Goal: Task Accomplishment & Management: Manage account settings

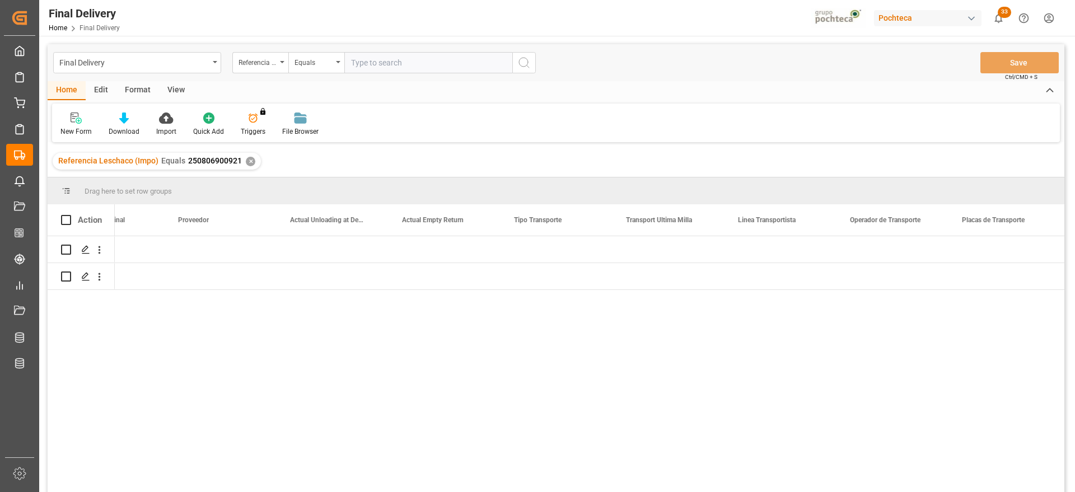
scroll to position [0, 3423]
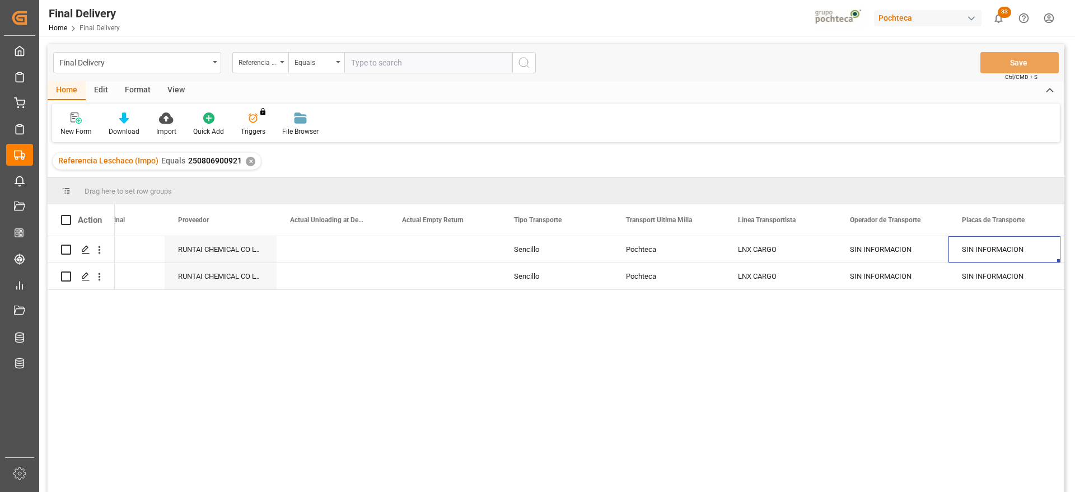
click at [248, 163] on div "✕" at bounding box center [251, 162] width 10 height 10
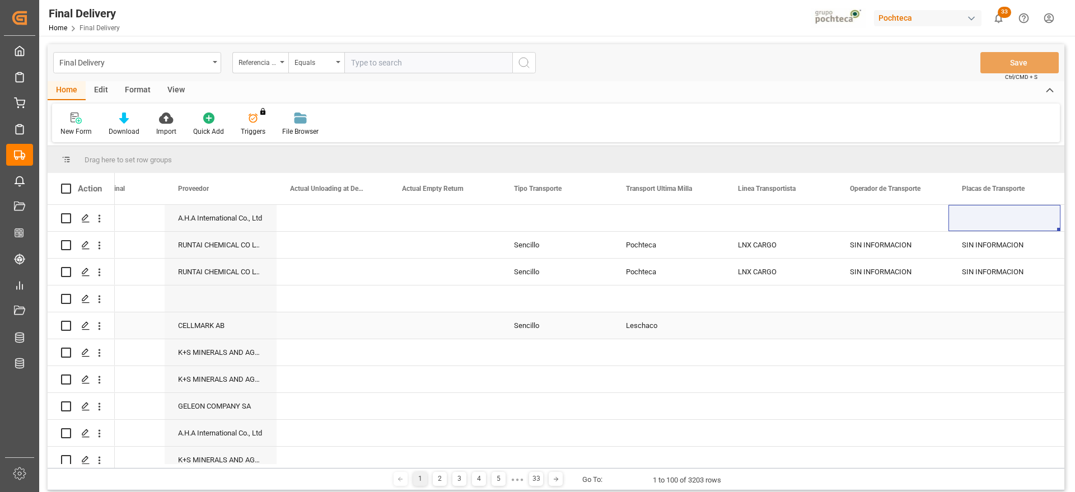
click at [1006, 319] on div "Press SPACE to select this row." at bounding box center [1005, 326] width 112 height 26
click at [174, 86] on div "View" at bounding box center [176, 90] width 34 height 19
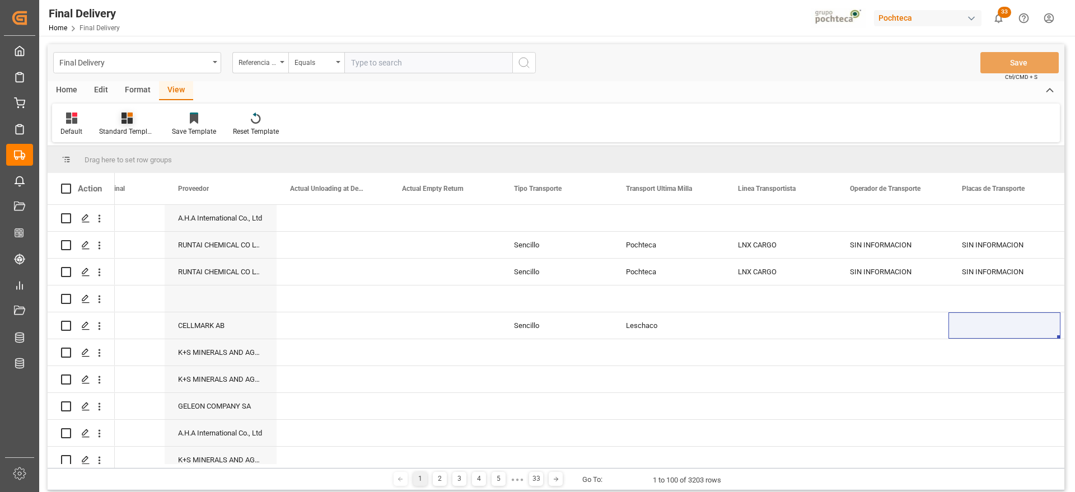
click at [119, 121] on div at bounding box center [127, 118] width 56 height 12
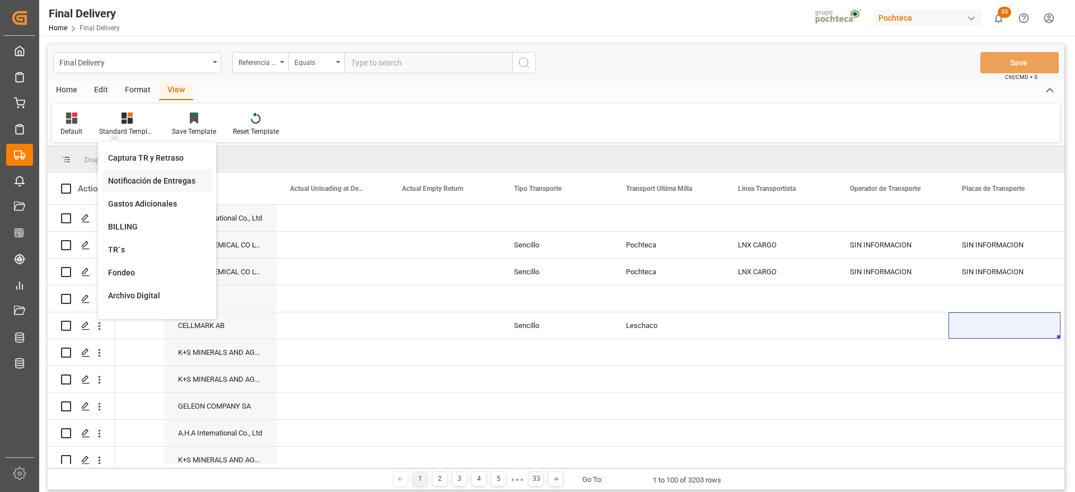
click at [150, 179] on div "Notificación de Entregas" at bounding box center [157, 181] width 98 height 12
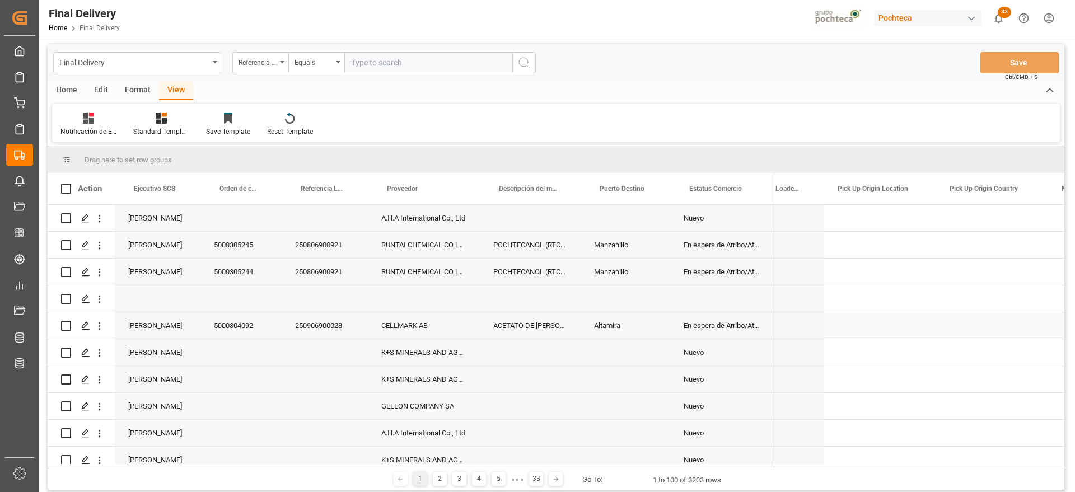
click at [640, 273] on div "Manzanillo" at bounding box center [626, 272] width 90 height 26
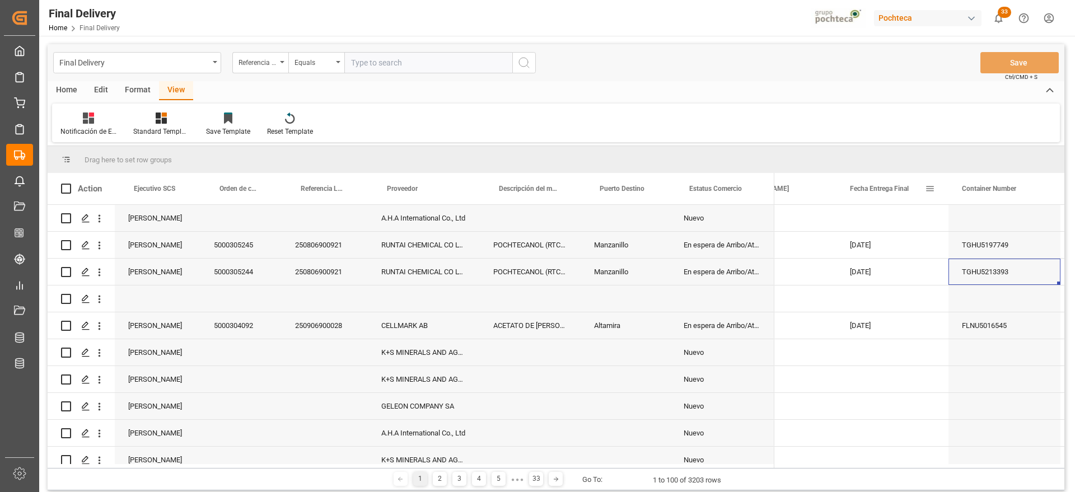
click at [928, 187] on span at bounding box center [930, 189] width 10 height 10
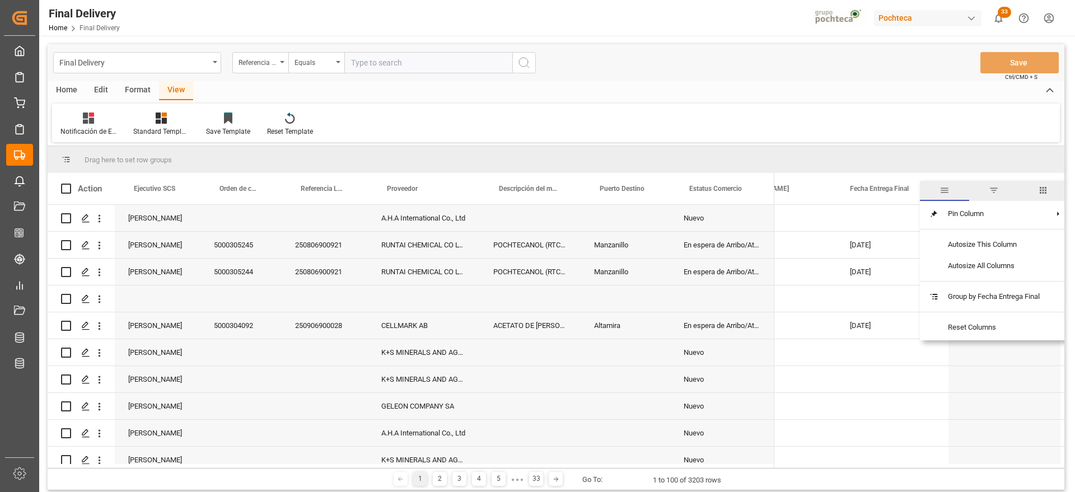
click at [989, 192] on span "filter" at bounding box center [993, 191] width 49 height 20
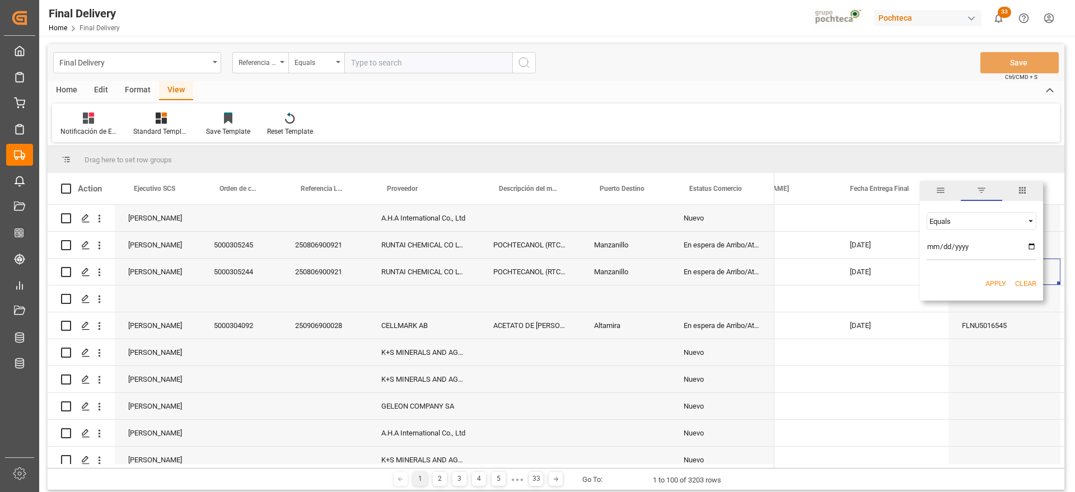
click at [1029, 244] on input "date" at bounding box center [982, 249] width 110 height 22
type input "2025-08-28"
click at [996, 284] on button "Apply" at bounding box center [996, 283] width 21 height 11
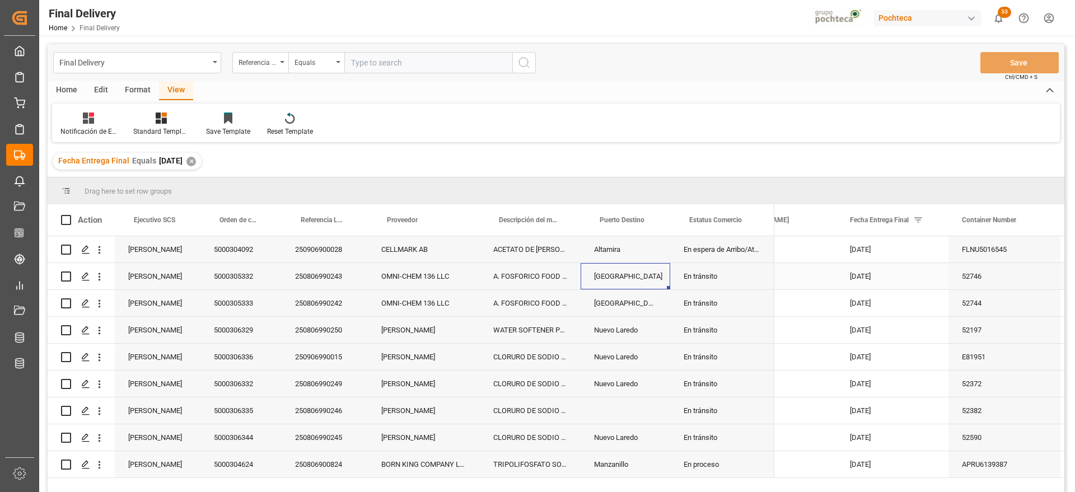
click at [668, 279] on div "Colombia" at bounding box center [626, 276] width 90 height 26
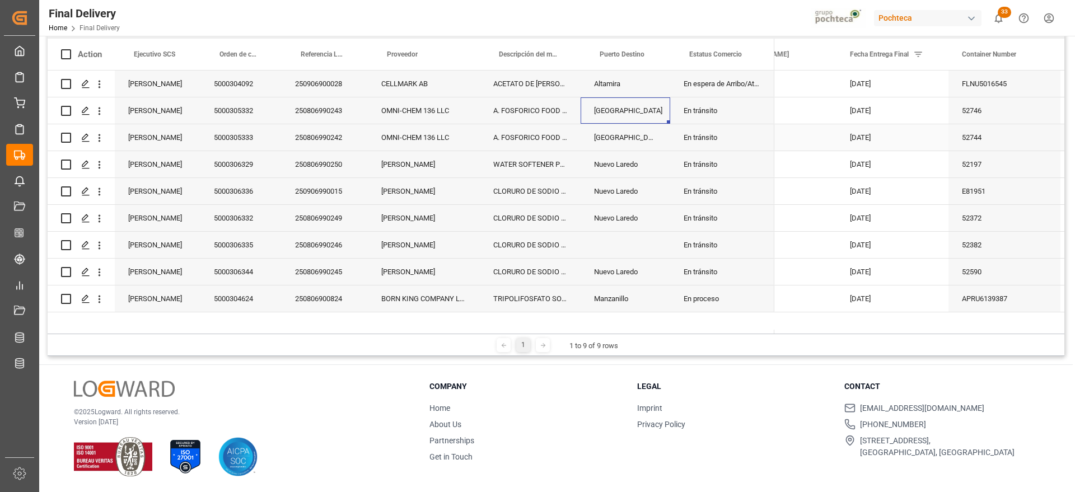
scroll to position [96, 0]
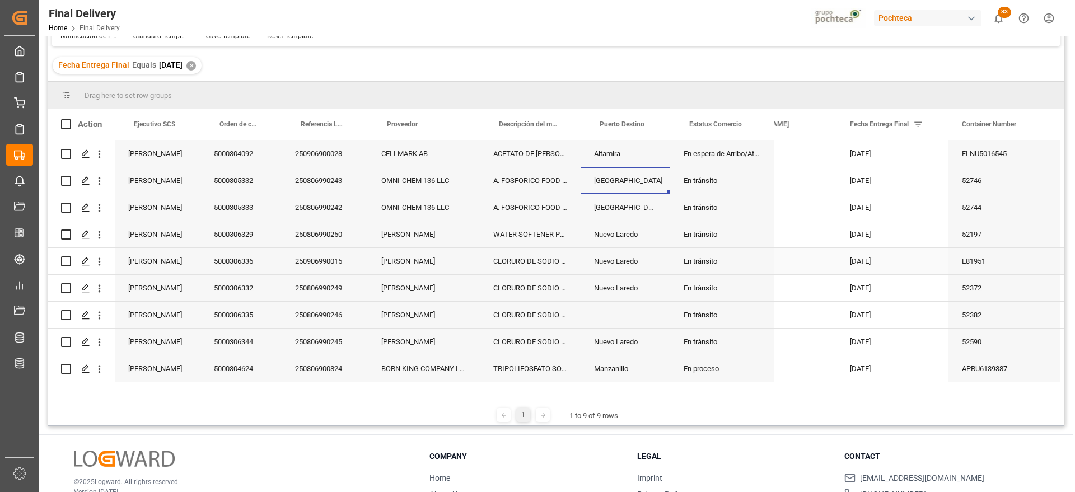
click at [1014, 275] on div "52372" at bounding box center [1005, 288] width 112 height 26
click at [73, 226] on div "Press SPACE to select this row." at bounding box center [81, 234] width 40 height 25
click at [244, 240] on div "5000306329" at bounding box center [241, 234] width 81 height 26
click at [159, 118] on div "Ejecutivo SCS" at bounding box center [155, 124] width 43 height 31
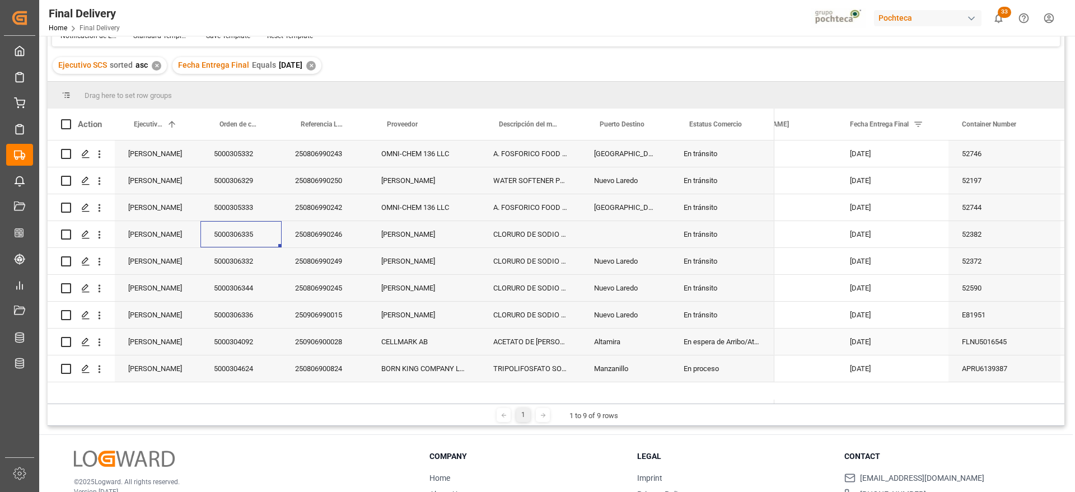
click at [424, 349] on div "CELLMARK AB" at bounding box center [424, 342] width 112 height 26
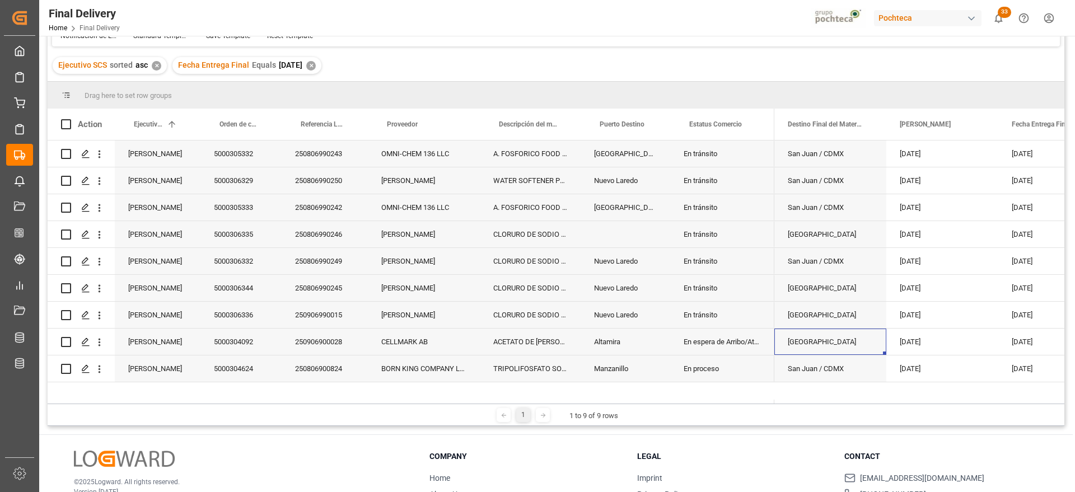
click at [995, 292] on div "26-08-2025" at bounding box center [943, 288] width 112 height 26
click at [667, 380] on div "Manzanillo" at bounding box center [626, 369] width 90 height 26
click at [748, 376] on div "En proceso" at bounding box center [722, 369] width 104 height 26
click at [586, 375] on div "Manzanillo" at bounding box center [626, 369] width 90 height 26
click at [663, 377] on div "Manzanillo" at bounding box center [626, 369] width 90 height 26
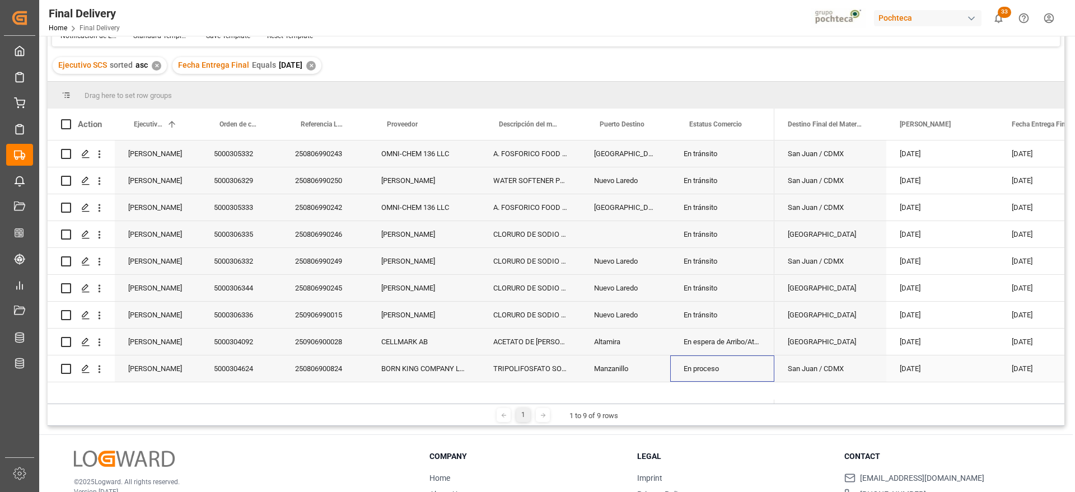
click at [721, 375] on div "En proceso" at bounding box center [722, 369] width 104 height 26
click at [837, 364] on div "San Juan / CDMX" at bounding box center [831, 369] width 112 height 26
click at [409, 360] on div "BORN KING COMPANY LIMITED" at bounding box center [424, 369] width 112 height 26
click at [589, 360] on div "Manzanillo" at bounding box center [626, 369] width 90 height 26
click at [1014, 346] on div "28-08-2025" at bounding box center [1055, 342] width 112 height 26
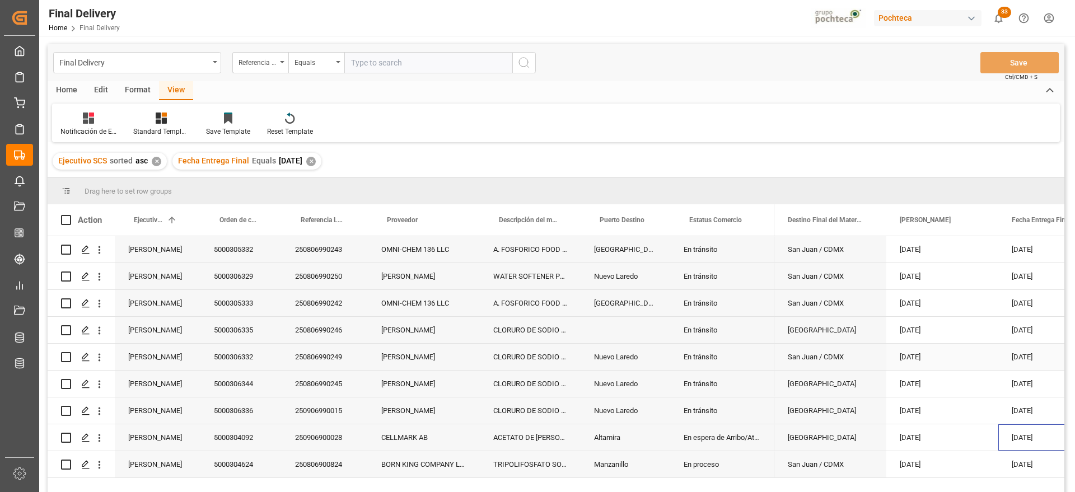
scroll to position [140, 0]
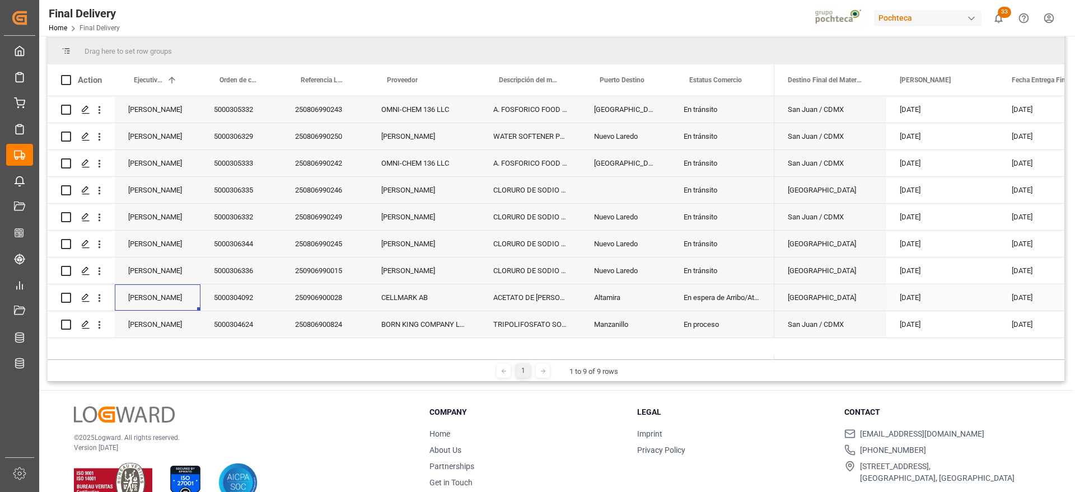
click at [162, 299] on div "[PERSON_NAME]" at bounding box center [158, 298] width 86 height 26
click at [86, 297] on icon "Press SPACE to select this row." at bounding box center [85, 297] width 9 height 9
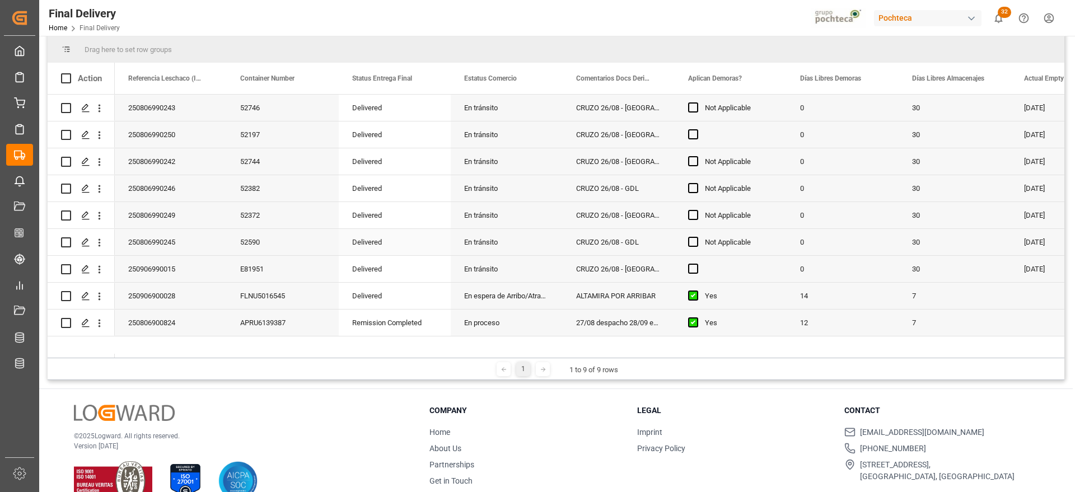
scroll to position [166, 0]
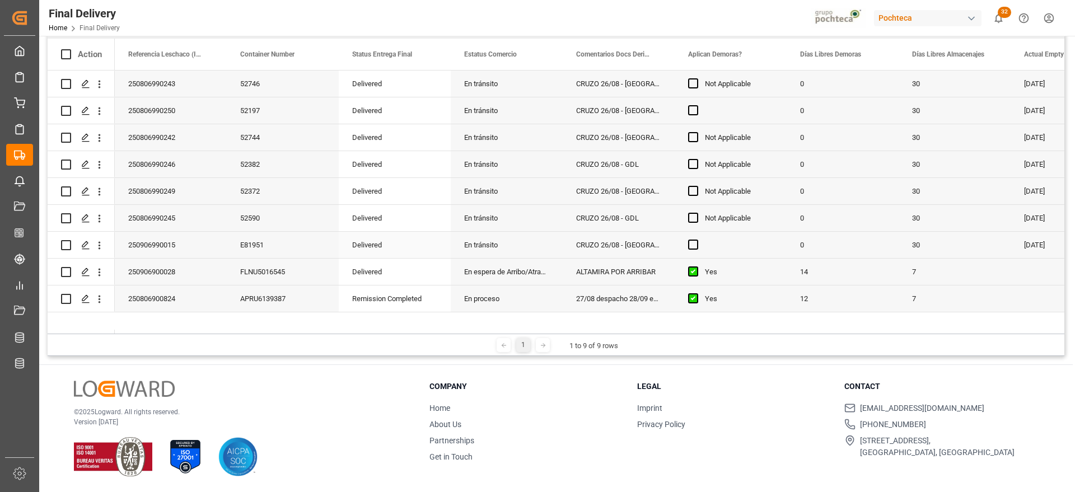
click at [243, 256] on div "E81951" at bounding box center [283, 245] width 112 height 26
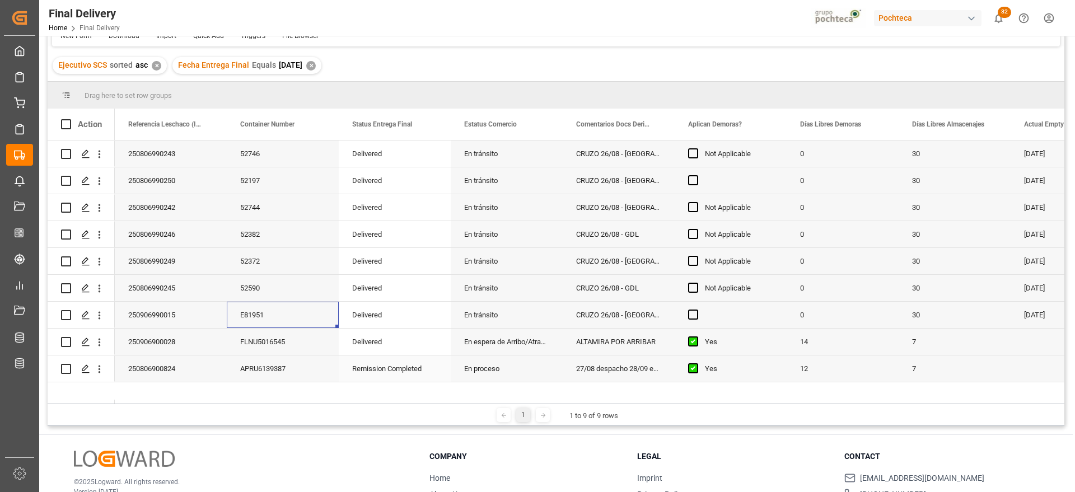
click at [282, 354] on div "FLNU5016545" at bounding box center [283, 342] width 112 height 26
click at [267, 374] on div "APRU6139387" at bounding box center [283, 369] width 112 height 26
click at [588, 340] on div "ALTAMIRA POR ARRIBAR" at bounding box center [619, 342] width 112 height 26
click at [87, 367] on polygon "Press SPACE to select this row." at bounding box center [85, 369] width 6 height 6
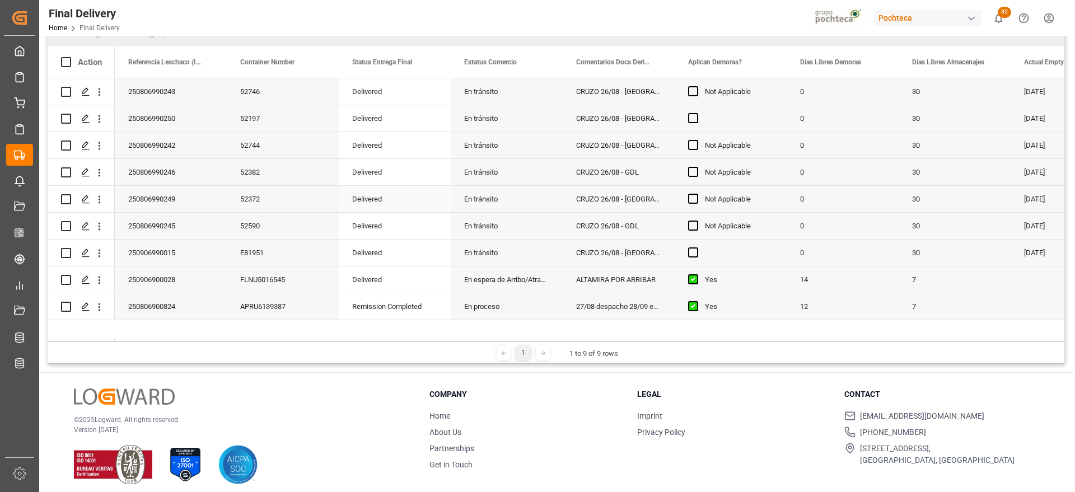
scroll to position [166, 0]
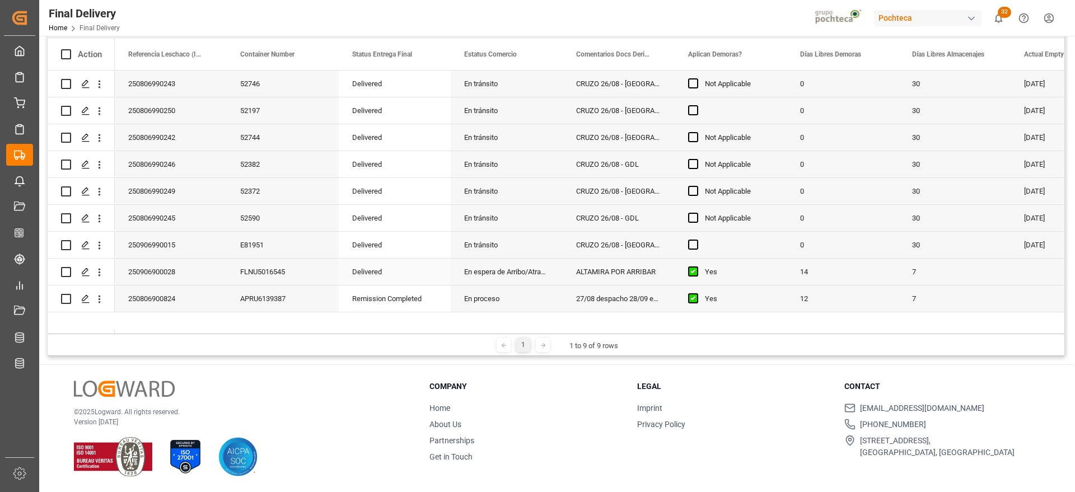
click at [181, 269] on div "250906900028" at bounding box center [171, 272] width 112 height 26
click at [178, 274] on div "250906900028" at bounding box center [171, 272] width 112 height 26
click at [169, 305] on div "250806900824" at bounding box center [171, 299] width 112 height 26
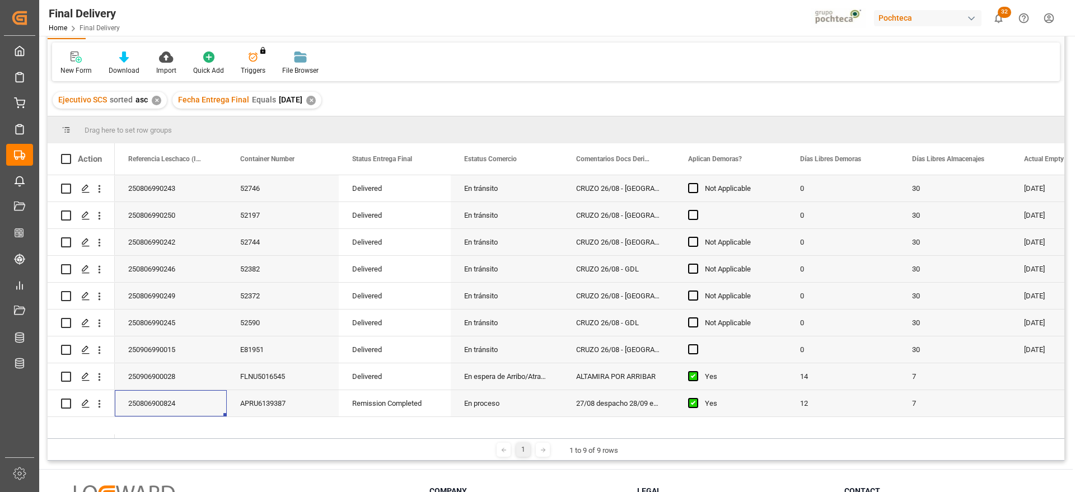
scroll to position [0, 0]
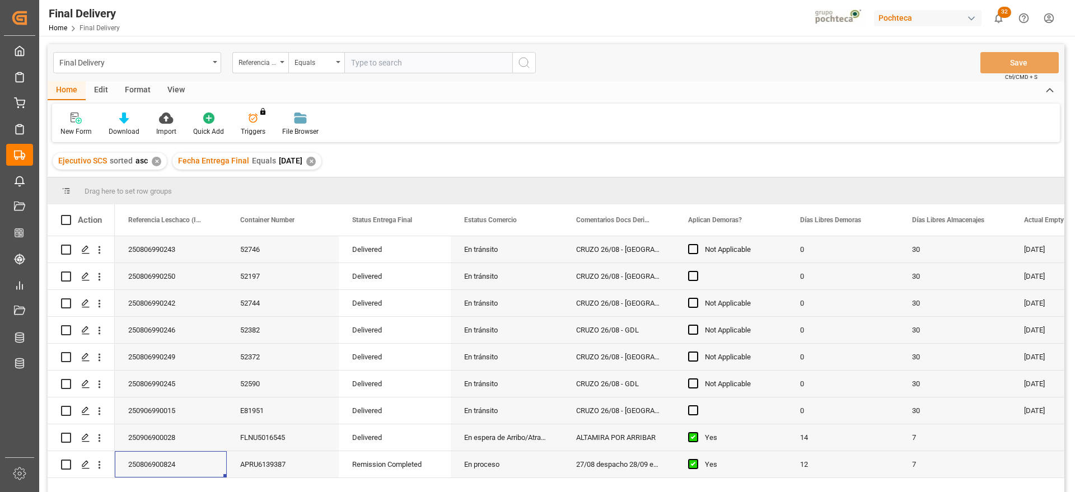
click at [316, 160] on div "✕" at bounding box center [311, 162] width 10 height 10
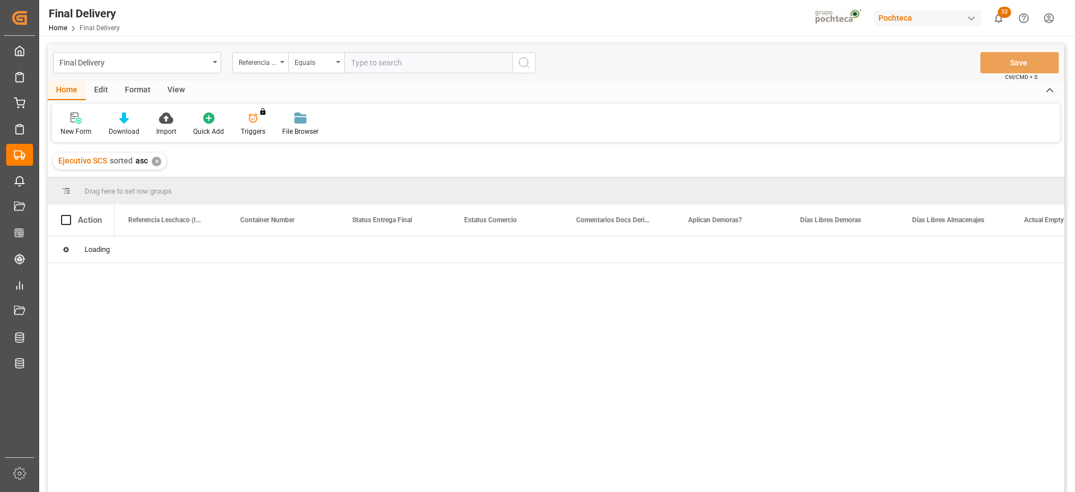
click at [157, 165] on div "✕" at bounding box center [157, 162] width 10 height 10
click at [156, 187] on span "Drag here to set row groups" at bounding box center [128, 191] width 87 height 8
click at [152, 187] on span "Drag here to set row groups" at bounding box center [128, 191] width 87 height 8
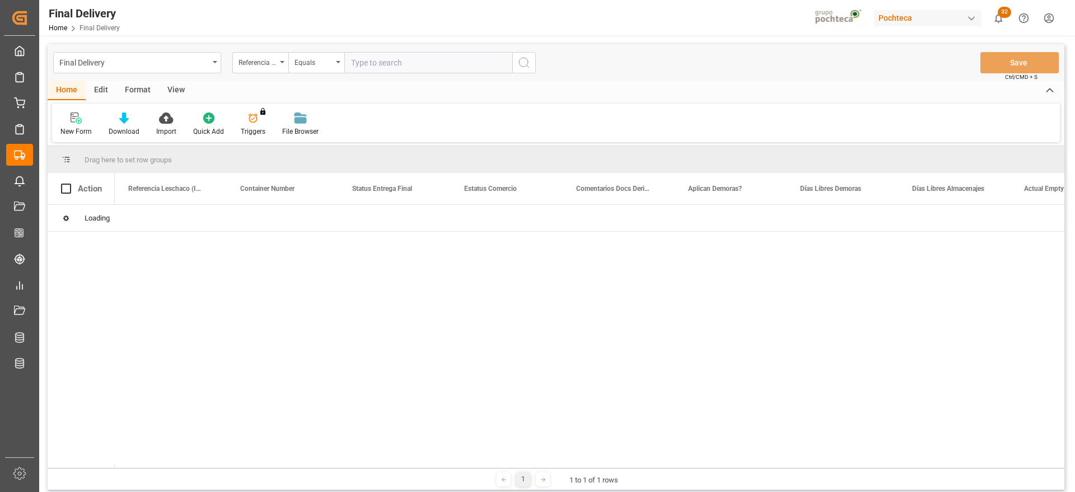
click at [377, 53] on input "text" at bounding box center [428, 62] width 168 height 21
click at [380, 60] on input "text" at bounding box center [428, 62] width 168 height 21
click at [379, 63] on input "text" at bounding box center [428, 62] width 168 height 21
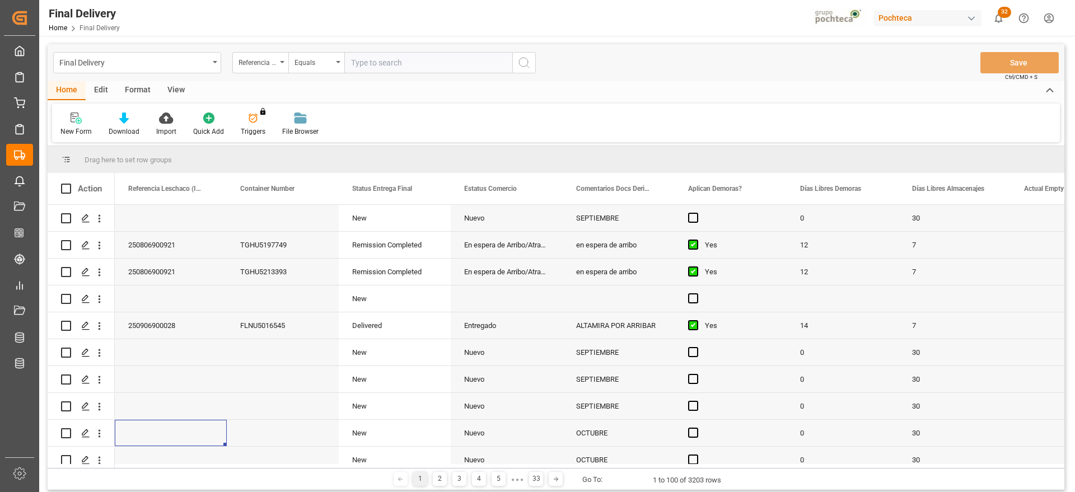
paste input "250906900024"
type input "250906900024"
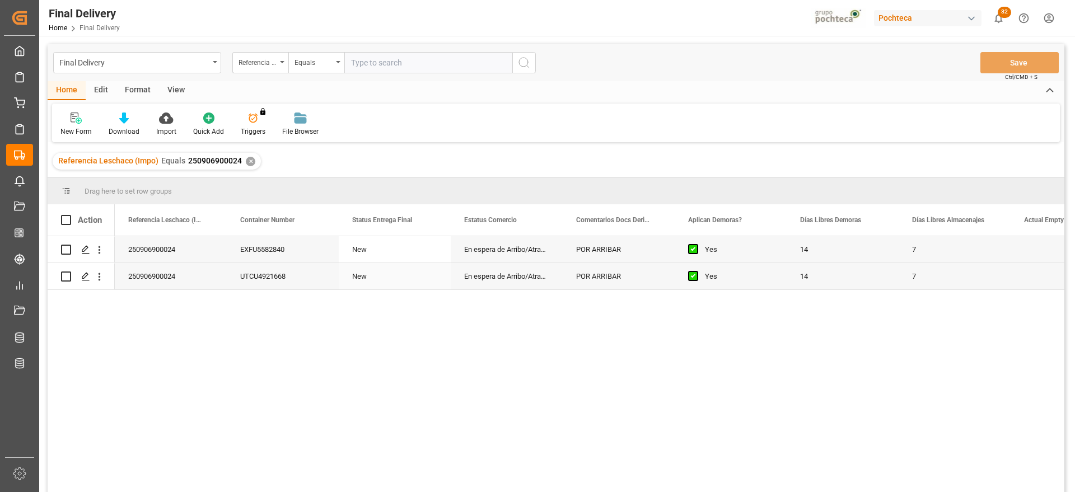
click at [315, 271] on div "UTCU4921668" at bounding box center [283, 276] width 112 height 26
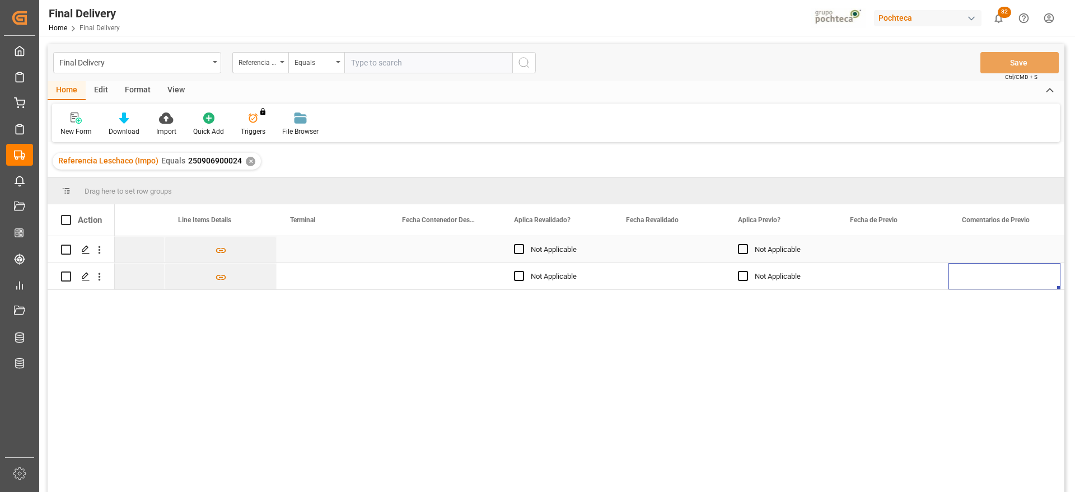
click at [647, 248] on div "Press SPACE to select this row." at bounding box center [669, 249] width 112 height 26
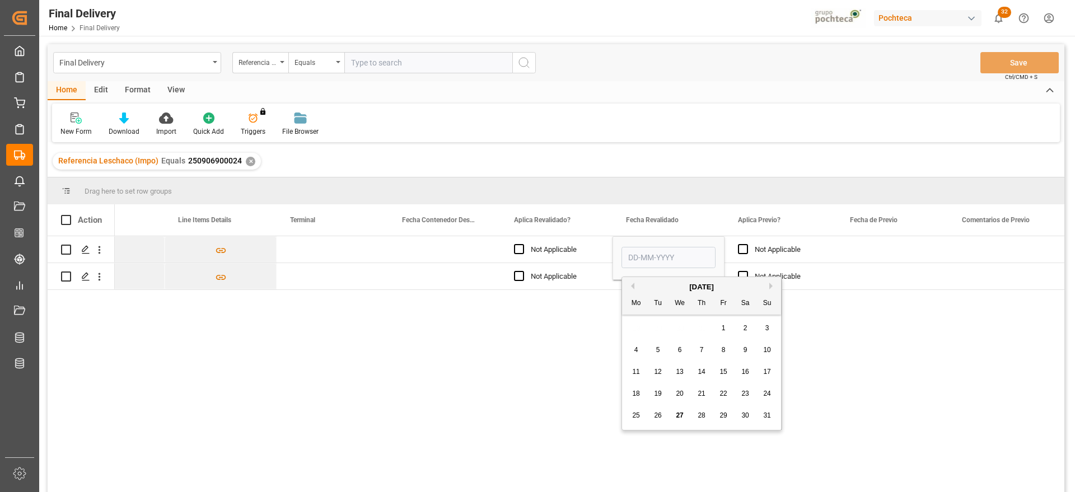
click at [680, 416] on span "27" at bounding box center [679, 416] width 7 height 8
type input "27-08-2025"
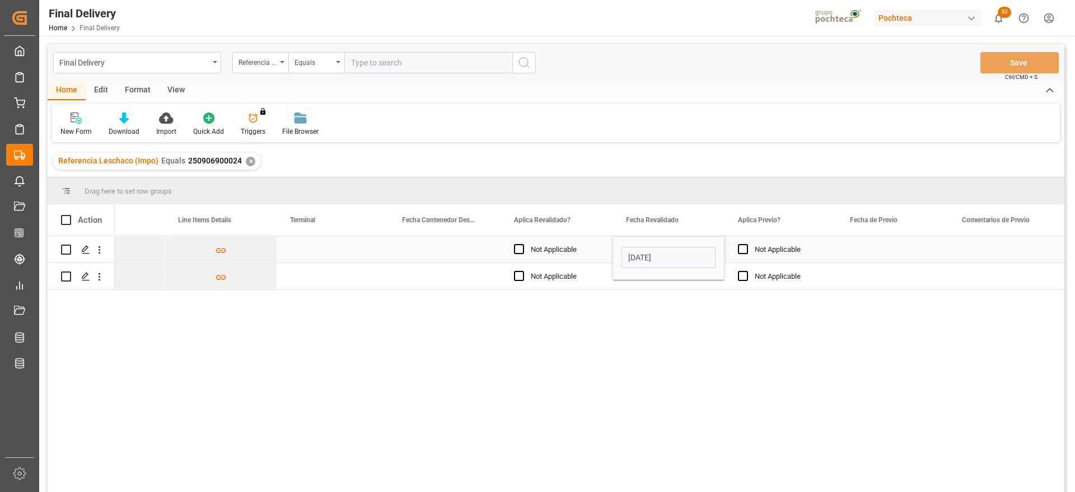
drag, startPoint x: 868, startPoint y: 246, endPoint x: 838, endPoint y: 244, distance: 29.8
click at [868, 246] on div "Press SPACE to select this row." at bounding box center [893, 249] width 112 height 26
click at [660, 249] on div "27-08-2025" at bounding box center [669, 249] width 112 height 26
click at [662, 277] on div "Press SPACE to select this row." at bounding box center [669, 276] width 112 height 26
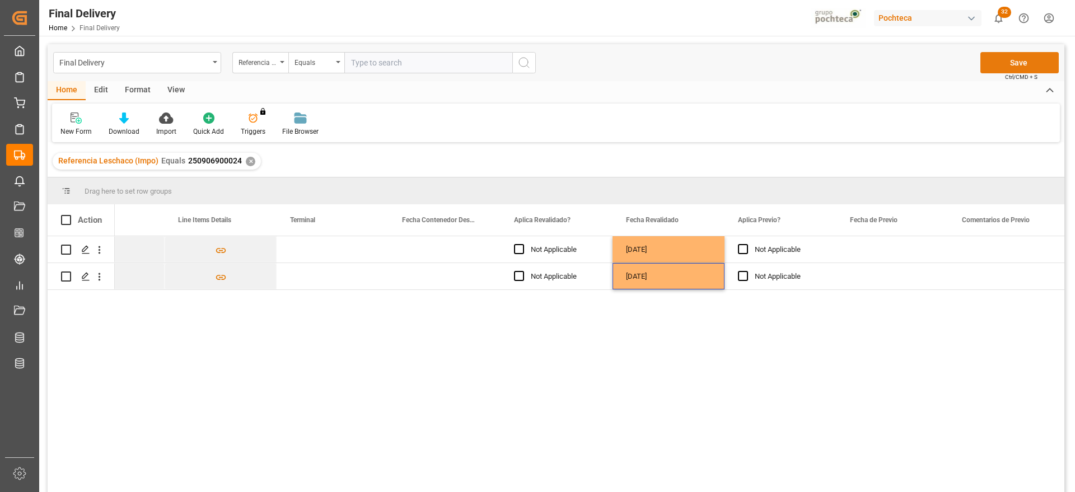
click at [1030, 56] on button "Save" at bounding box center [1020, 62] width 78 height 21
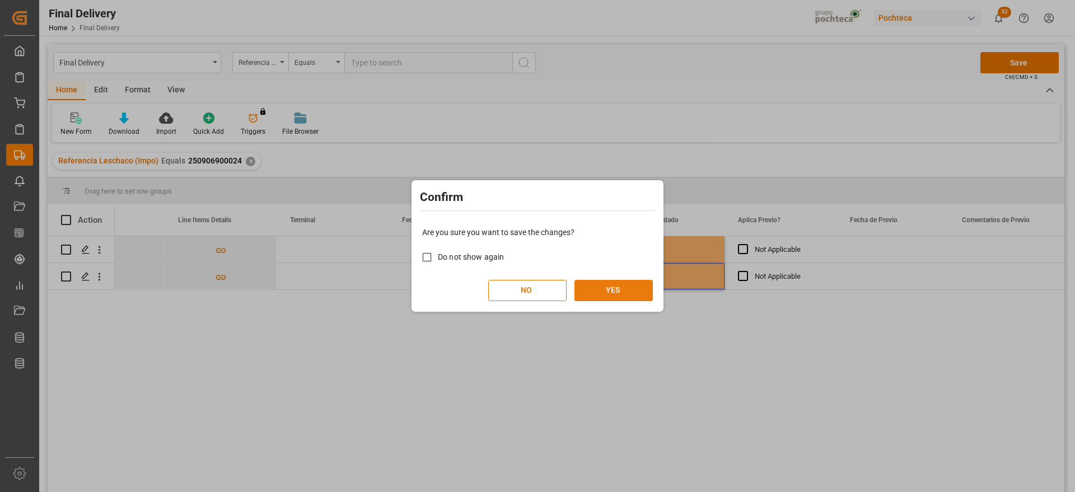
click at [621, 289] on button "YES" at bounding box center [614, 290] width 78 height 21
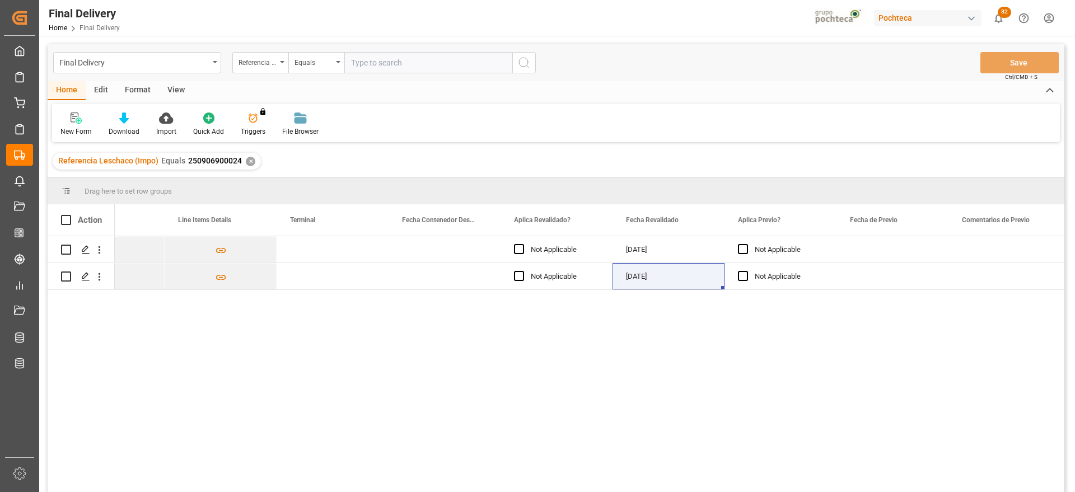
click at [246, 158] on div "✕" at bounding box center [251, 162] width 10 height 10
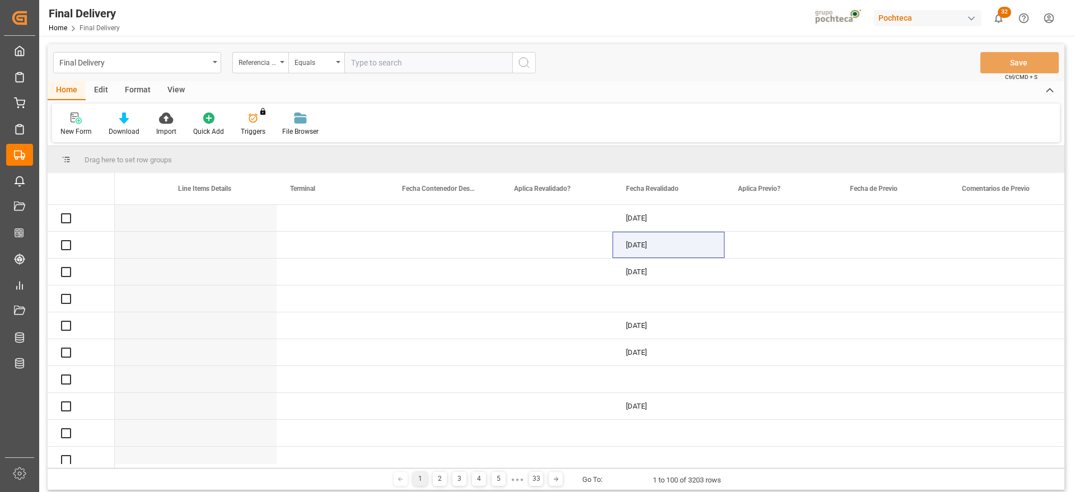
click at [378, 62] on input "text" at bounding box center [428, 62] width 168 height 21
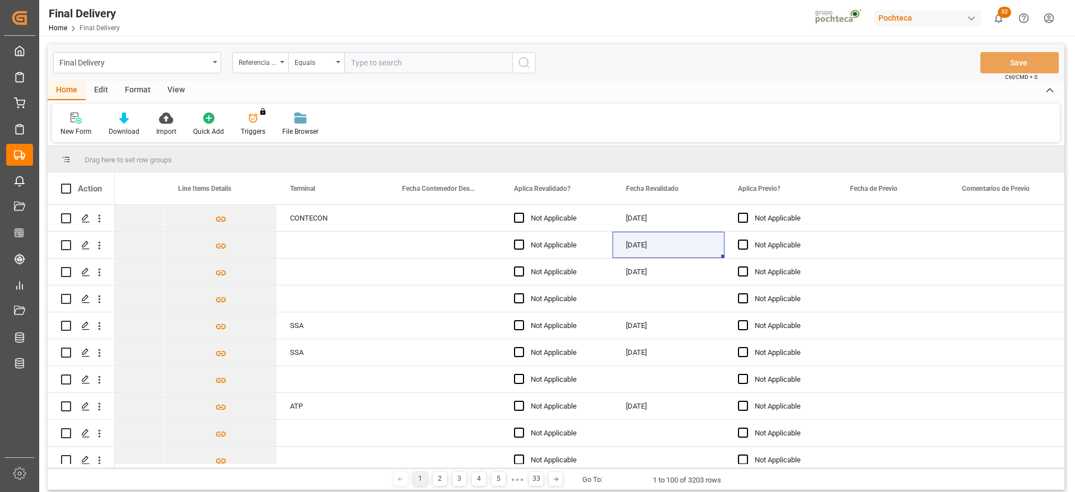
paste input "250806900823"
type input "250806900823"
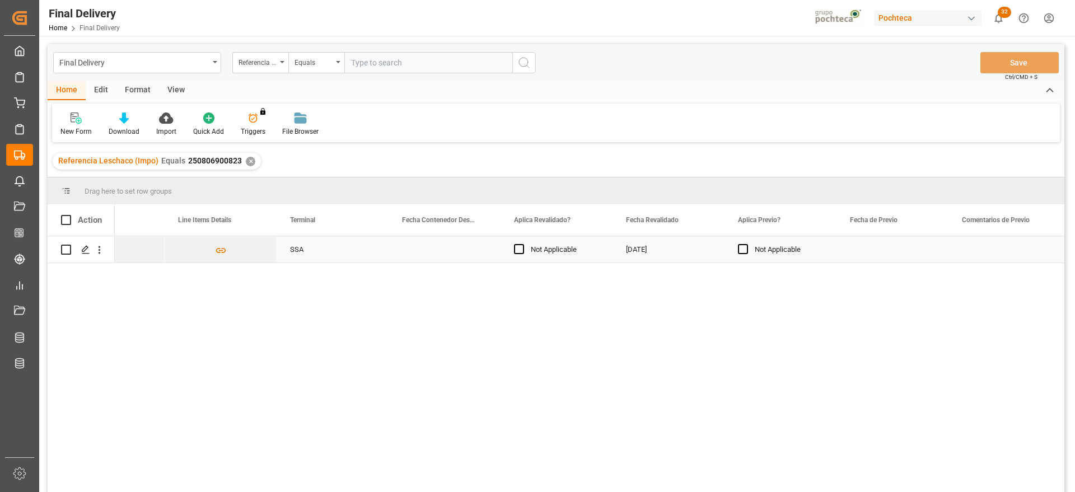
click at [471, 258] on div "Press SPACE to select this row." at bounding box center [445, 249] width 112 height 26
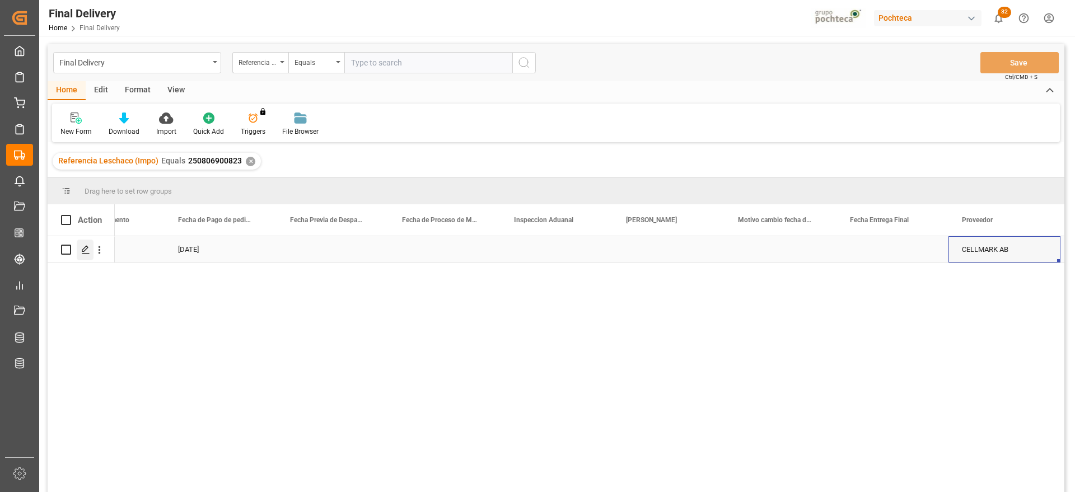
click at [80, 250] on div "Press SPACE to select this row." at bounding box center [85, 250] width 17 height 21
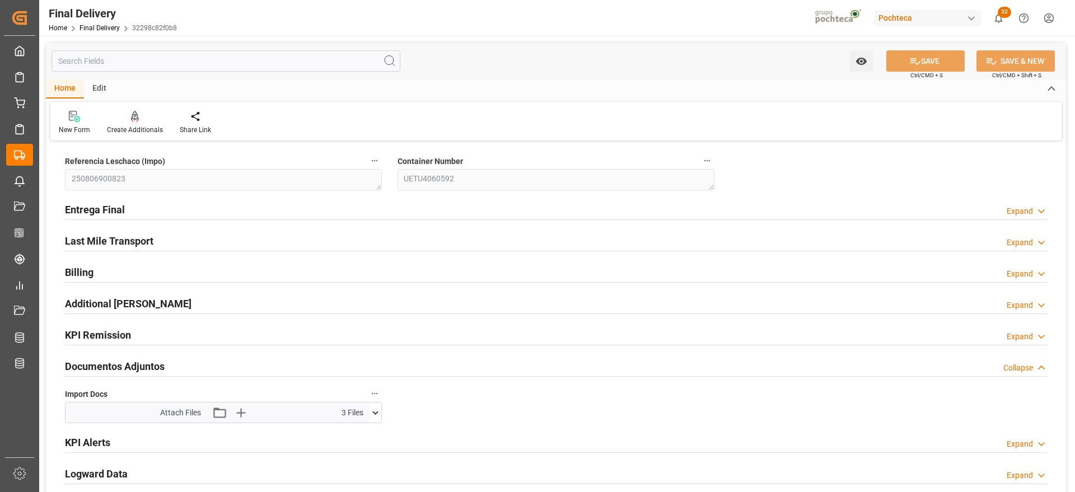
scroll to position [140, 0]
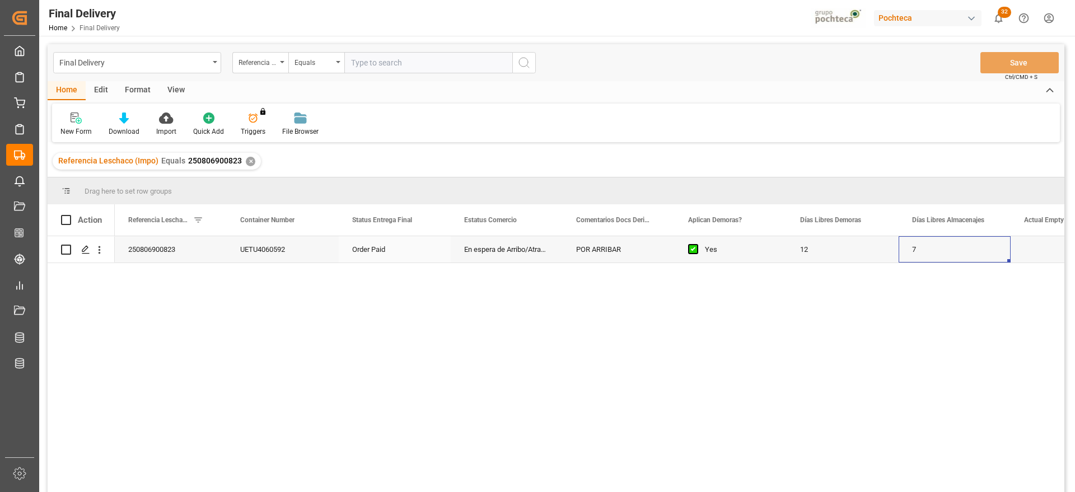
click at [930, 259] on div "7" at bounding box center [955, 249] width 112 height 26
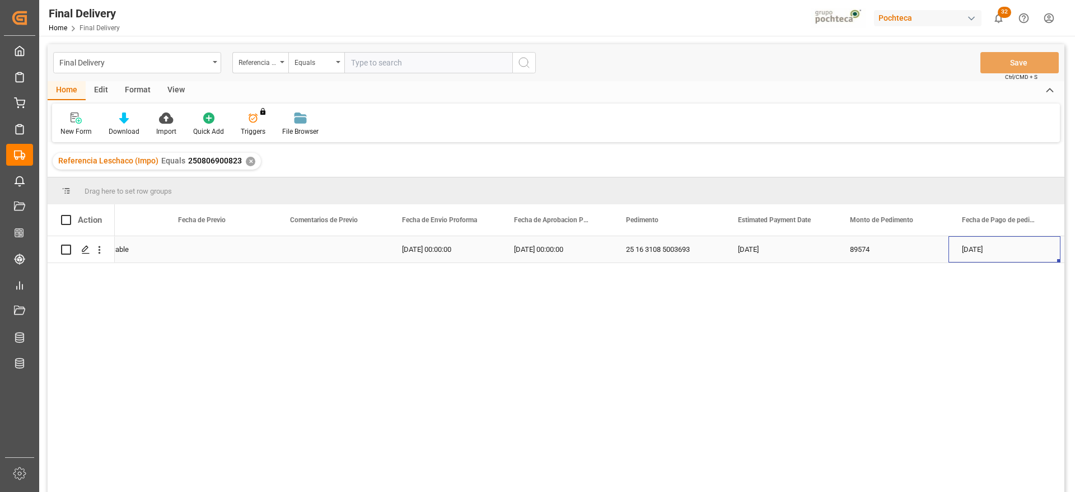
scroll to position [0, 1966]
click at [440, 255] on div "Press SPACE to select this row." at bounding box center [445, 249] width 112 height 26
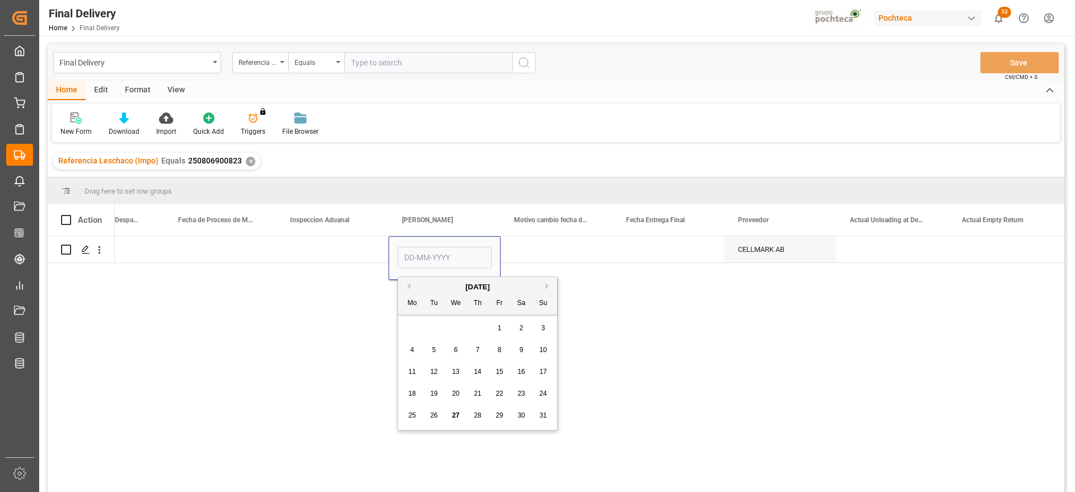
click at [497, 412] on span "29" at bounding box center [499, 416] width 7 height 8
type input "29-08-2025"
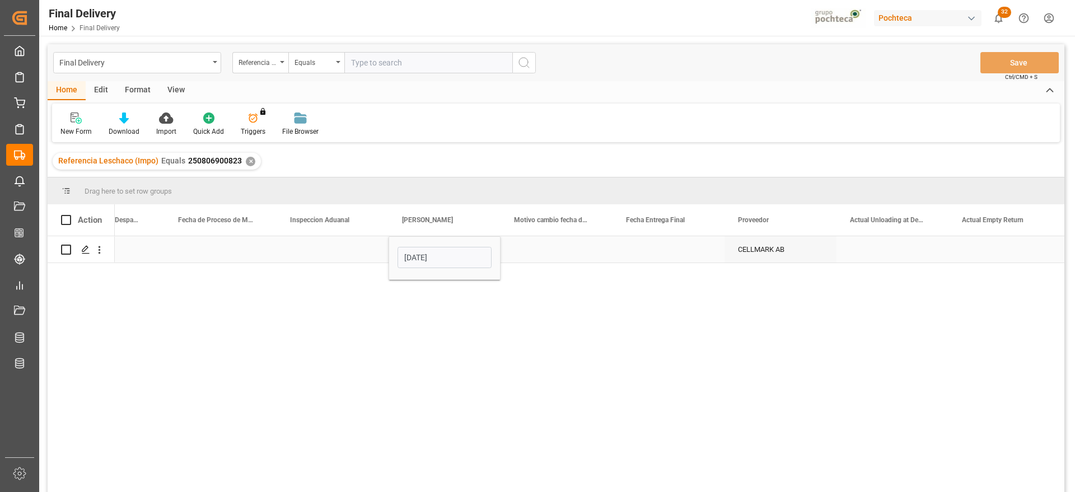
click at [664, 246] on div "Press SPACE to select this row." at bounding box center [669, 249] width 112 height 26
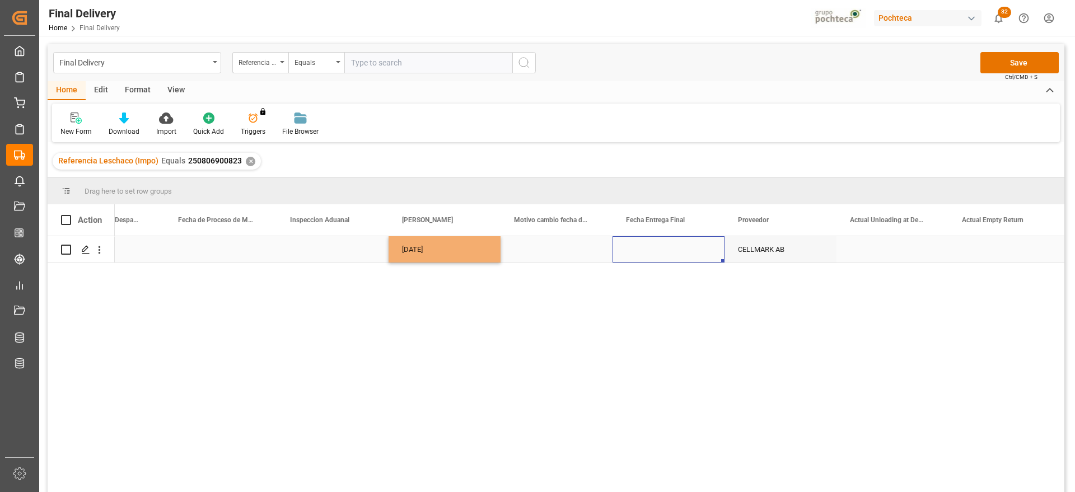
click at [664, 246] on div "Press SPACE to select this row." at bounding box center [669, 249] width 112 height 26
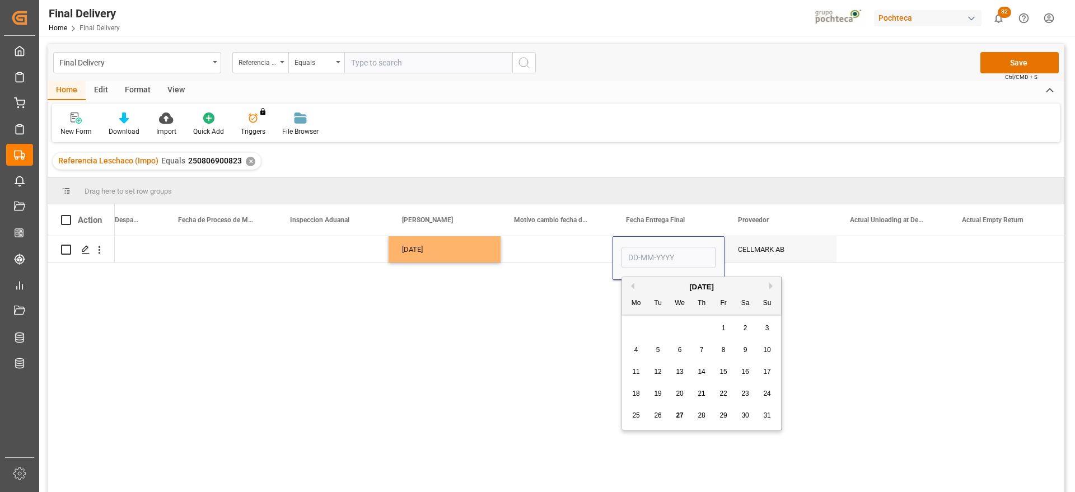
click at [770, 283] on button "Next Month" at bounding box center [773, 286] width 7 height 7
click at [633, 327] on div "1" at bounding box center [637, 328] width 14 height 13
type input "01-09-2025"
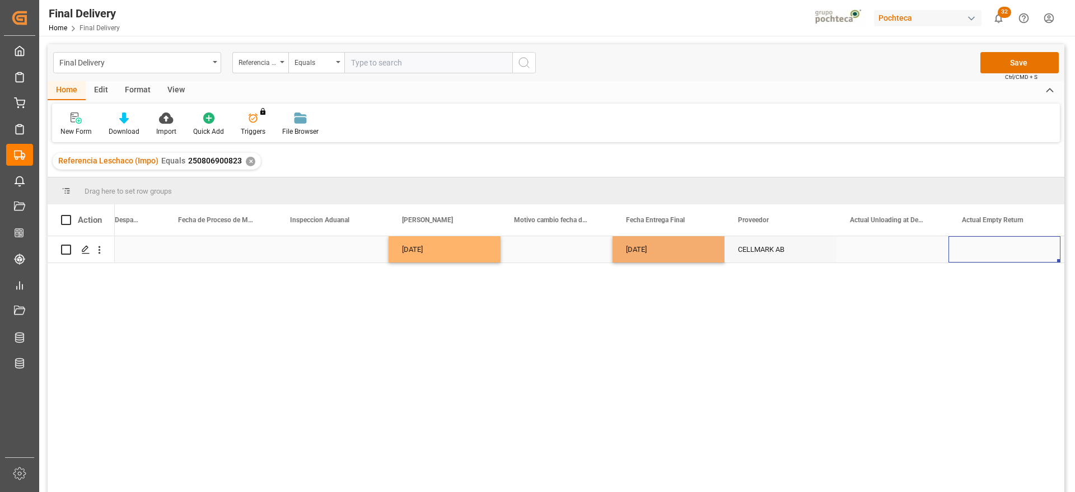
click at [983, 249] on div "Press SPACE to select this row." at bounding box center [1005, 249] width 112 height 26
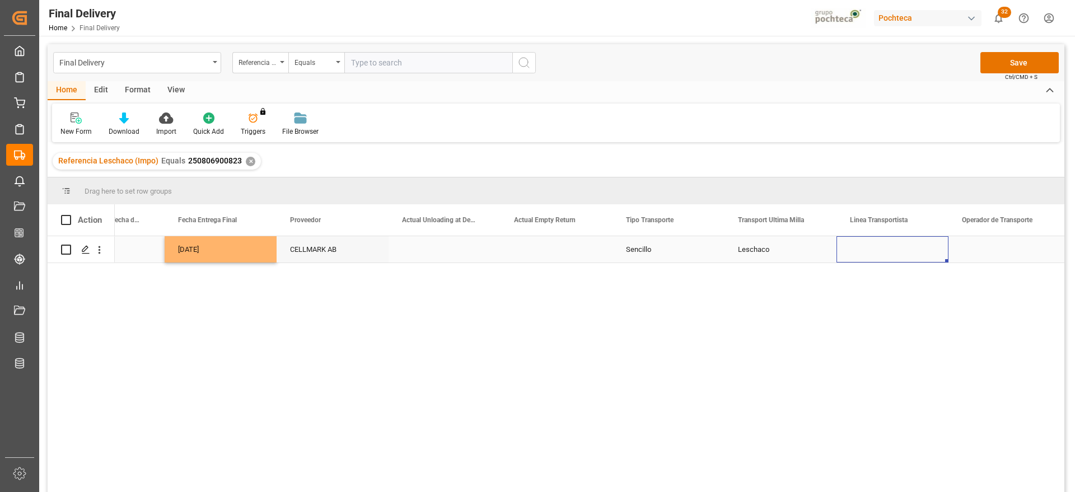
click at [883, 245] on div "Press SPACE to select this row." at bounding box center [893, 249] width 112 height 26
click at [1005, 63] on button "Save" at bounding box center [1020, 62] width 78 height 21
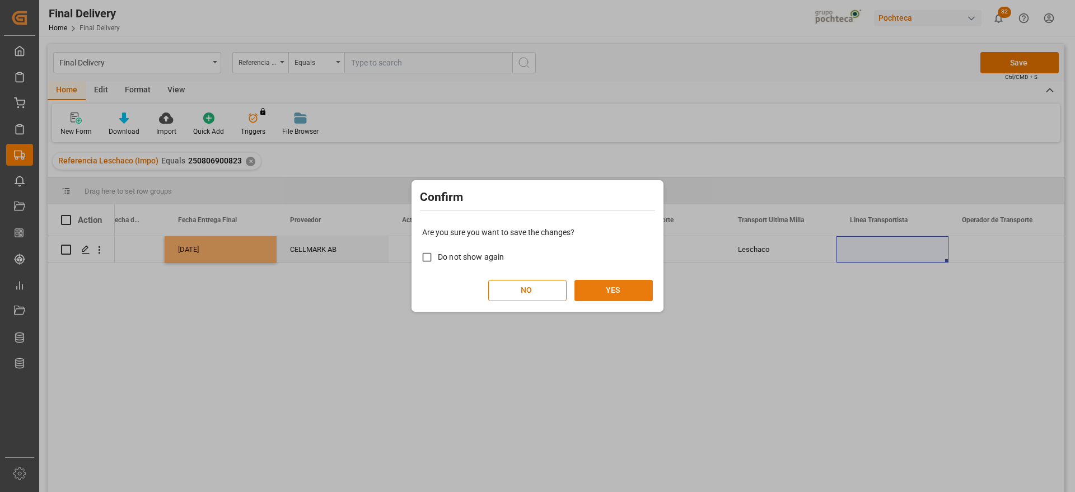
click at [599, 293] on button "YES" at bounding box center [614, 290] width 78 height 21
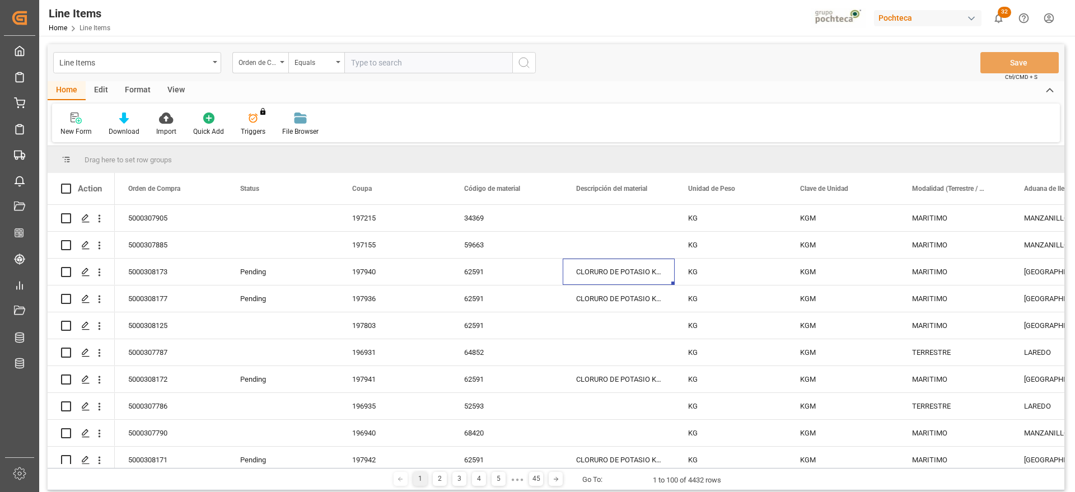
click at [390, 62] on input "text" at bounding box center [428, 62] width 168 height 21
paste input "250906900028"
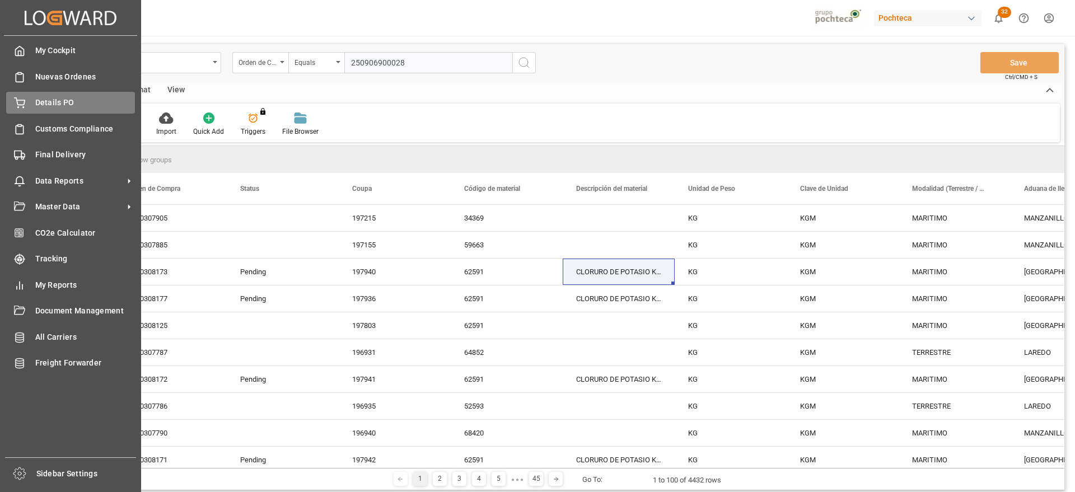
type input "250906900028"
click at [66, 102] on span "Details PO" at bounding box center [85, 103] width 100 height 12
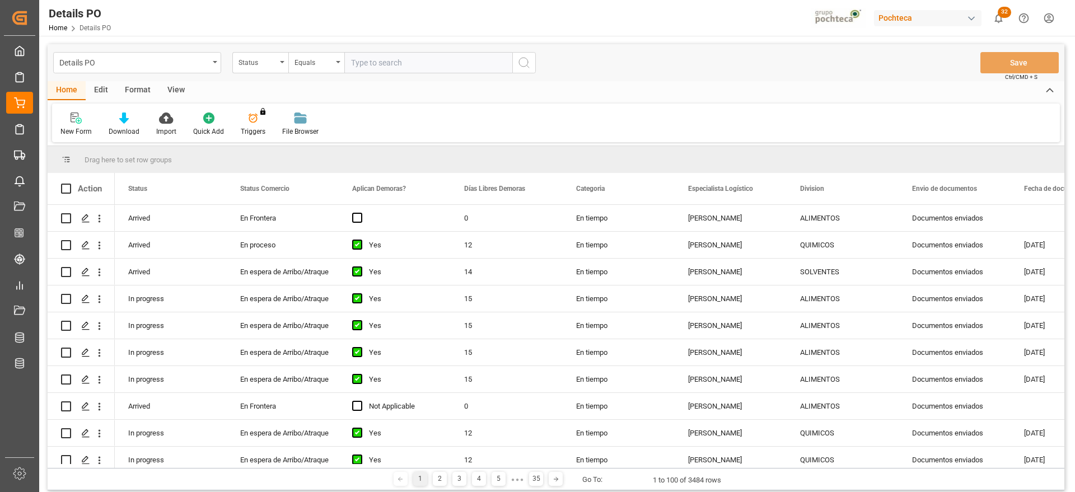
click at [390, 65] on input "text" at bounding box center [428, 62] width 168 height 21
paste input "250906900028"
type input "250906900028"
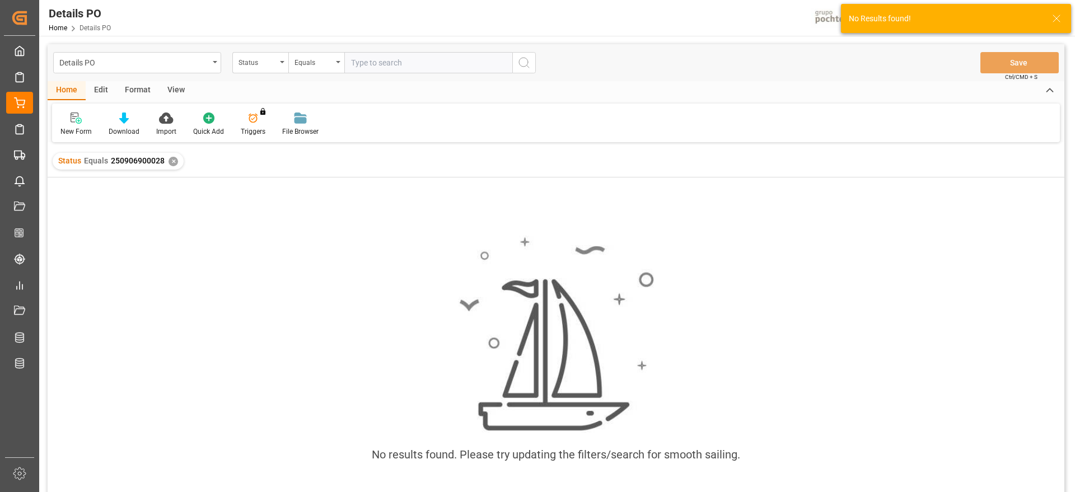
click at [170, 159] on div "✕" at bounding box center [174, 162] width 10 height 10
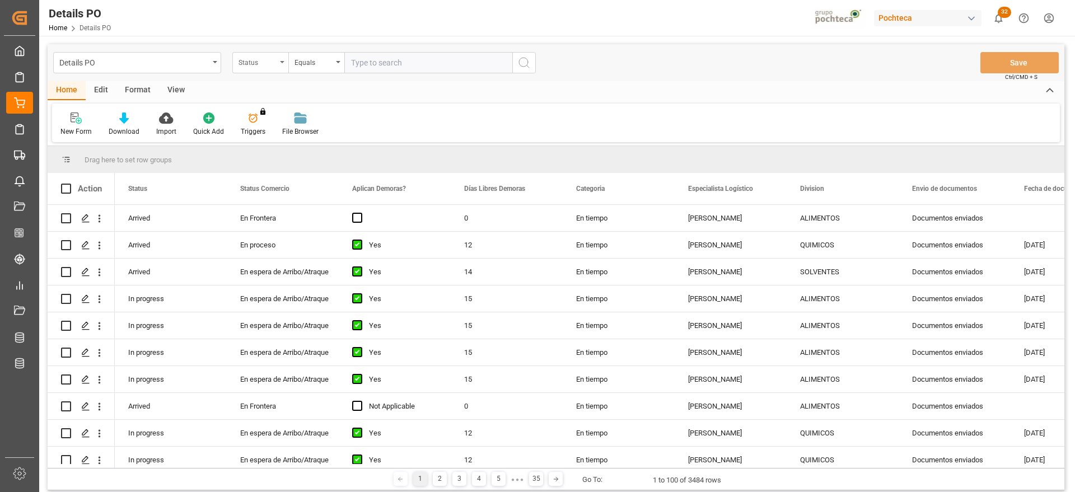
click at [268, 63] on div "Status" at bounding box center [258, 61] width 38 height 13
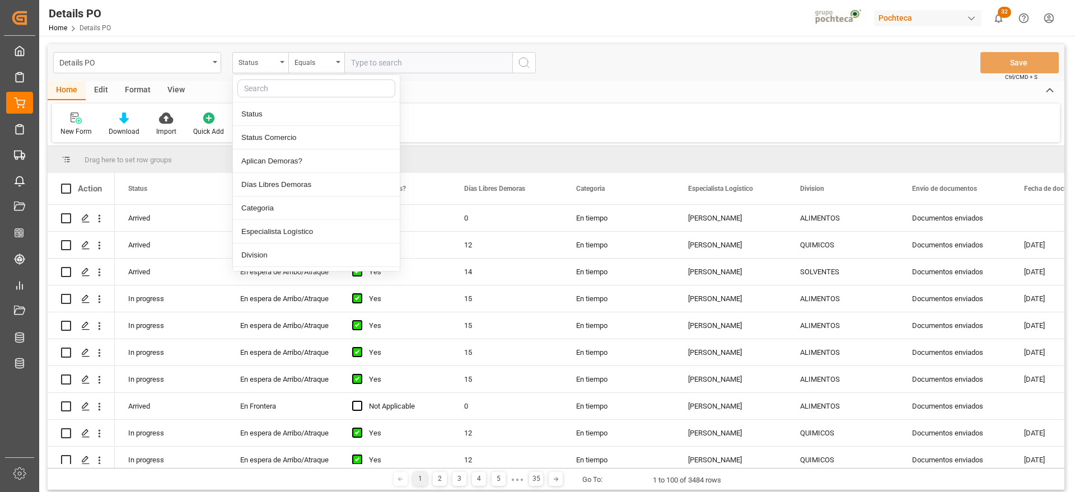
click at [273, 89] on input "text" at bounding box center [316, 89] width 158 height 18
type input "ref"
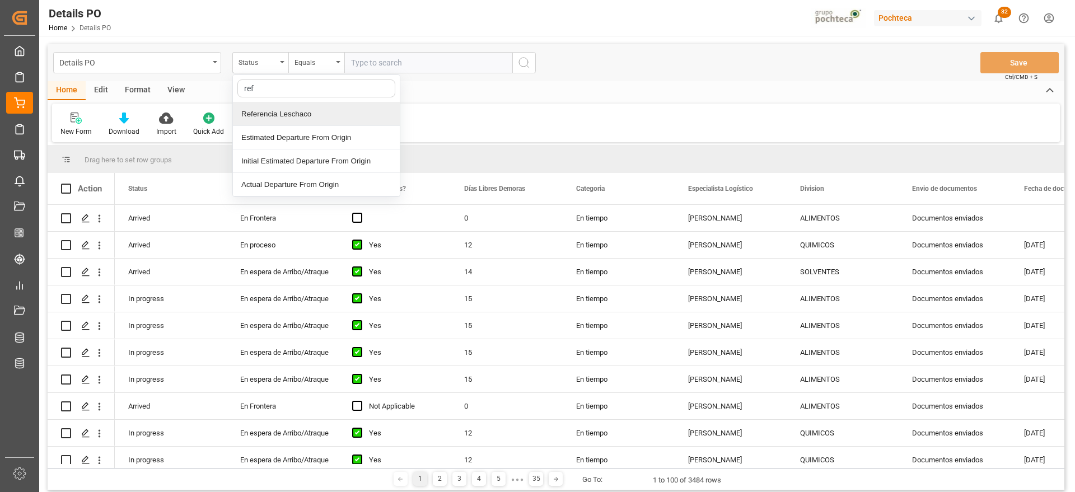
click at [281, 117] on div "Referencia Leschaco" at bounding box center [316, 114] width 167 height 24
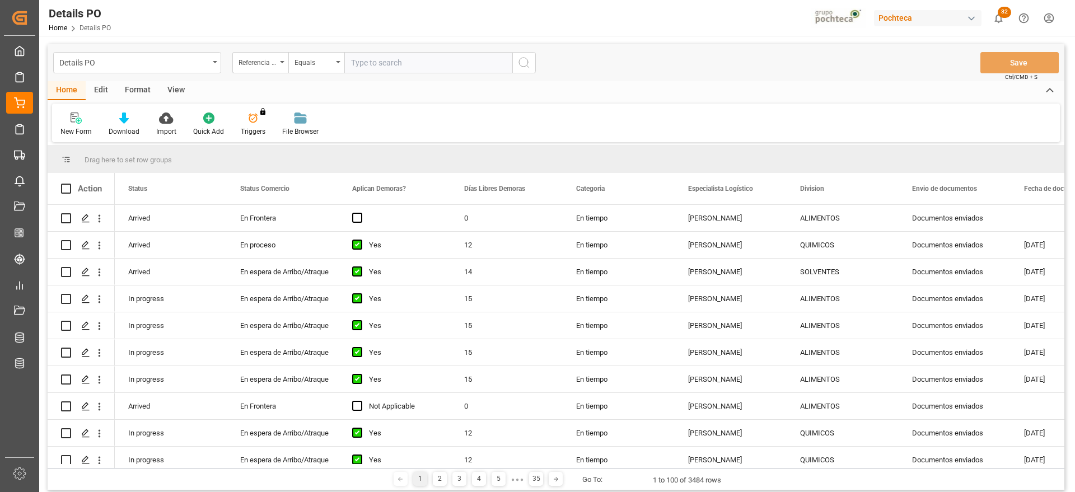
click at [405, 65] on input "text" at bounding box center [428, 62] width 168 height 21
paste input "250906900028"
type input "250906900028"
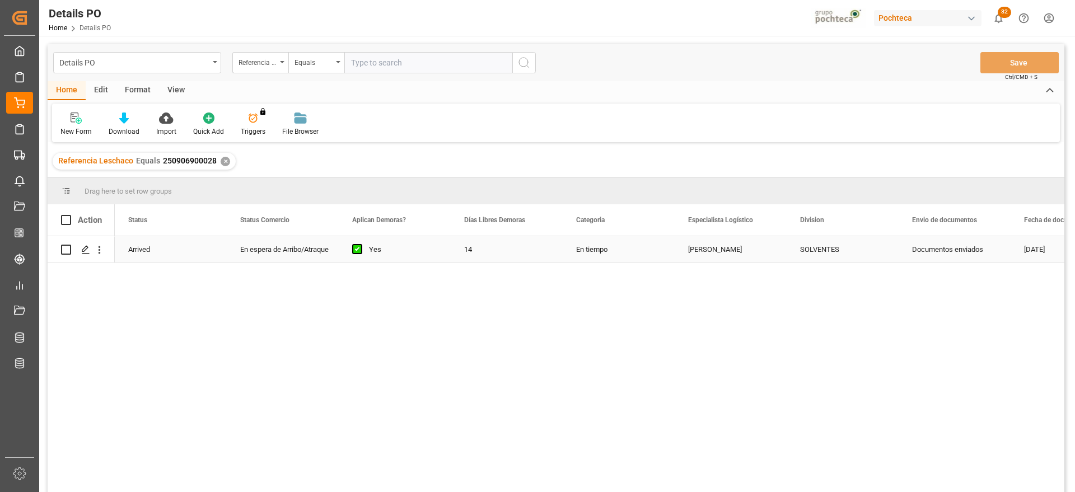
click at [304, 252] on div "En espera de Arribo/Atraque" at bounding box center [282, 250] width 85 height 26
click at [314, 253] on icon "open menu" at bounding box center [317, 256] width 13 height 13
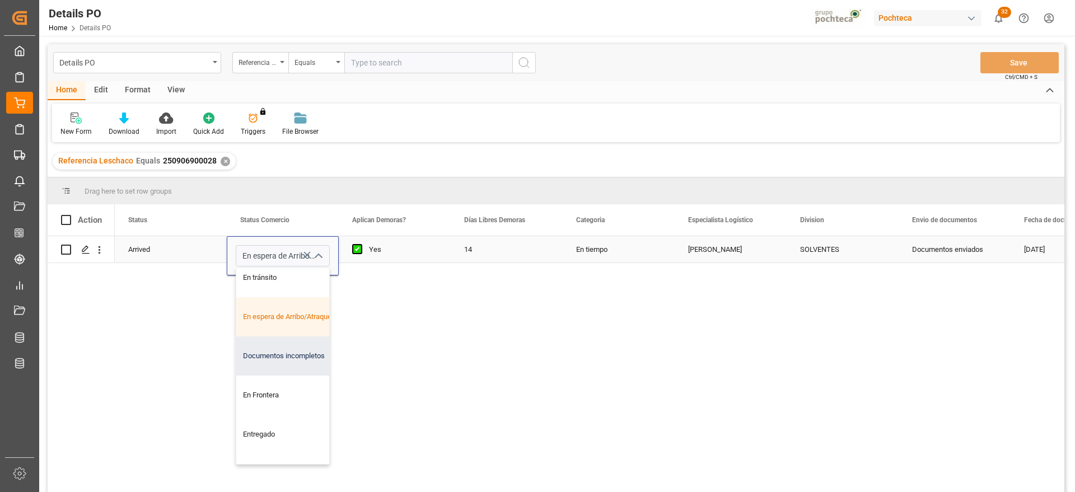
scroll to position [70, 0]
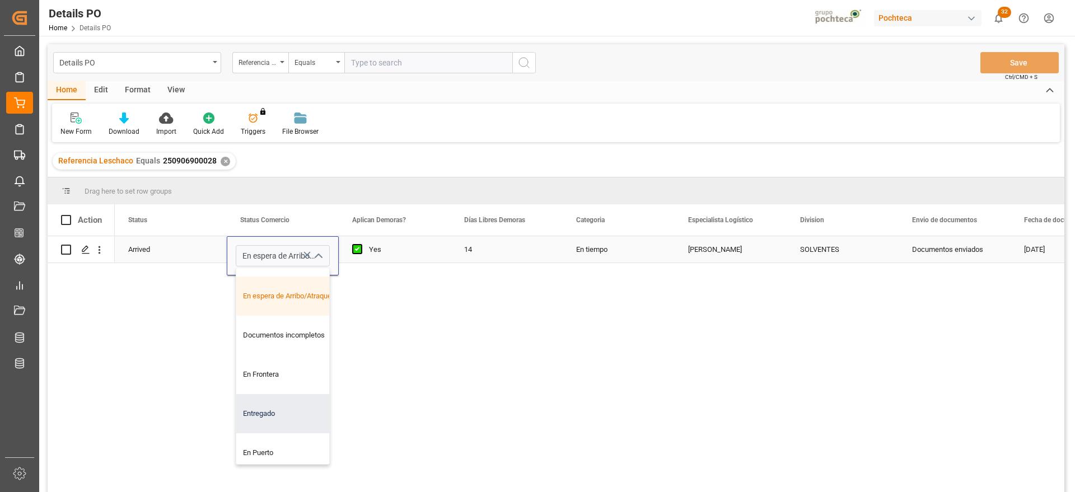
click at [287, 414] on div "Entregado" at bounding box center [289, 413] width 106 height 39
type input "Entregado"
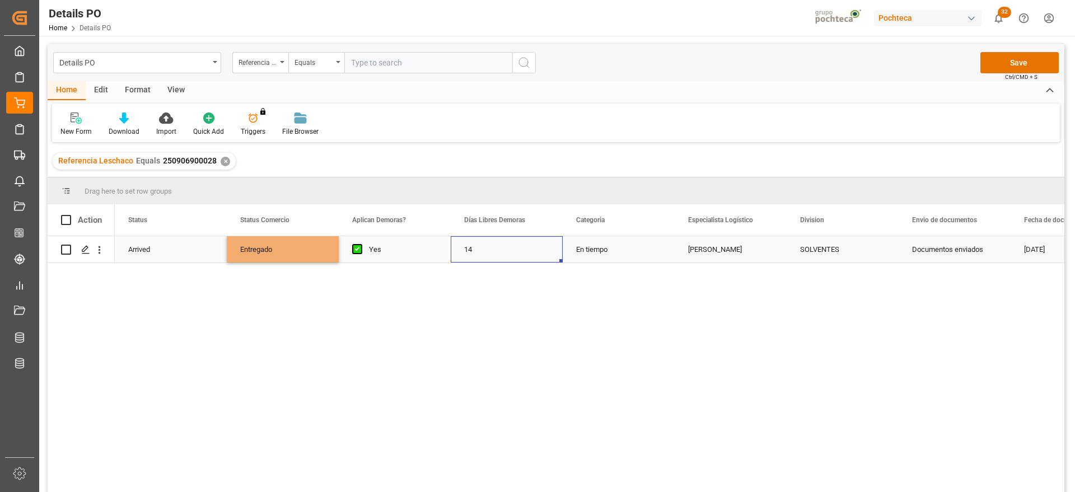
click at [451, 248] on div "14" at bounding box center [507, 249] width 112 height 26
click at [1044, 55] on button "Save" at bounding box center [1020, 62] width 78 height 21
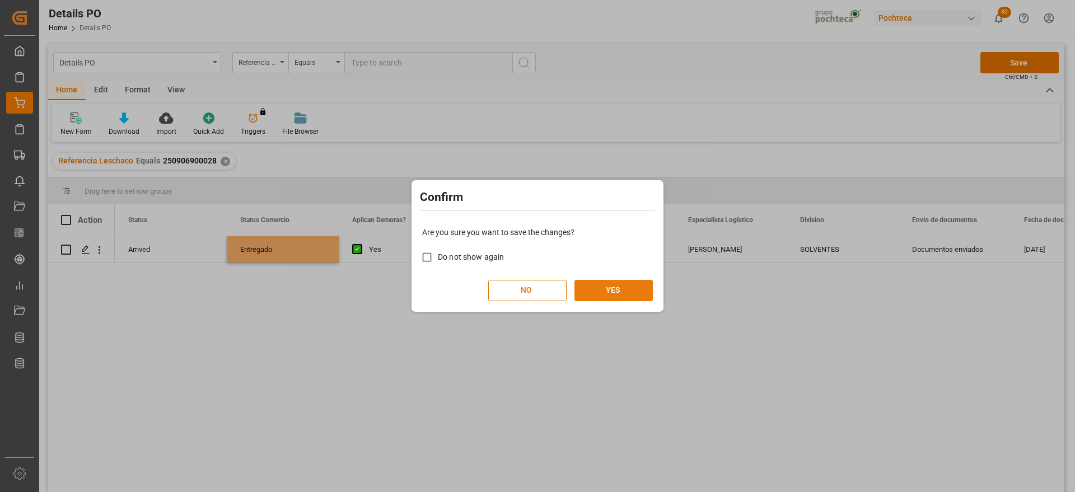
click at [647, 292] on button "YES" at bounding box center [614, 290] width 78 height 21
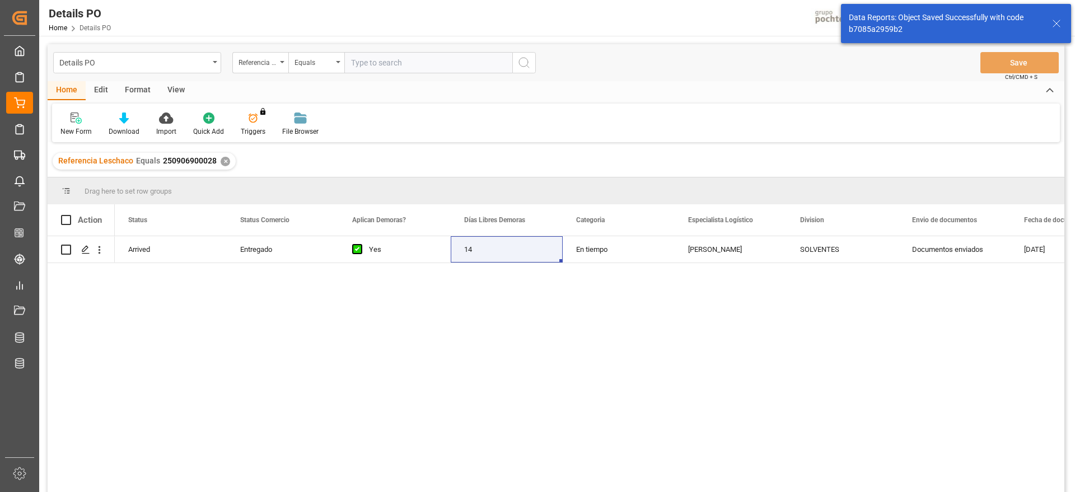
click at [225, 162] on div "✕" at bounding box center [226, 162] width 10 height 10
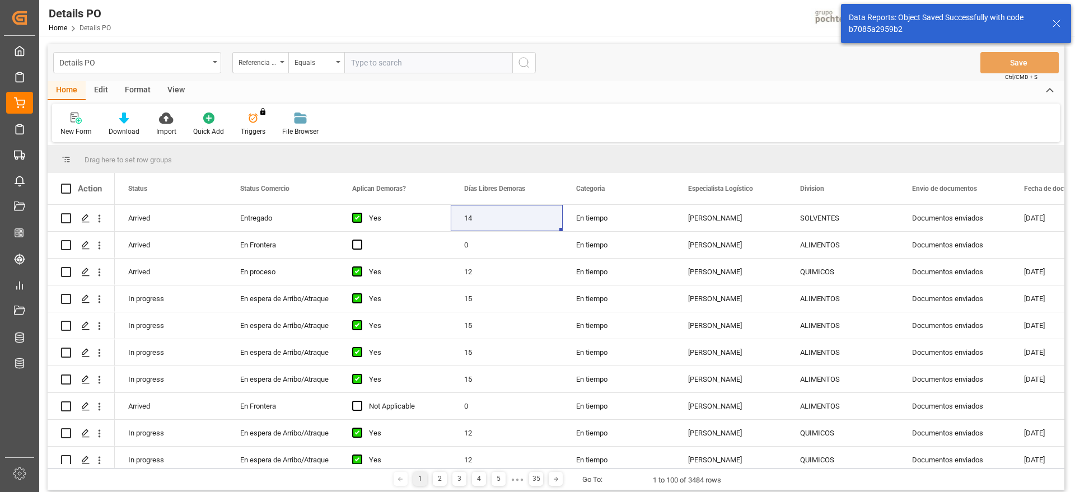
click at [385, 62] on input "text" at bounding box center [428, 62] width 168 height 21
paste input "250806900824"
type input "250806900824"
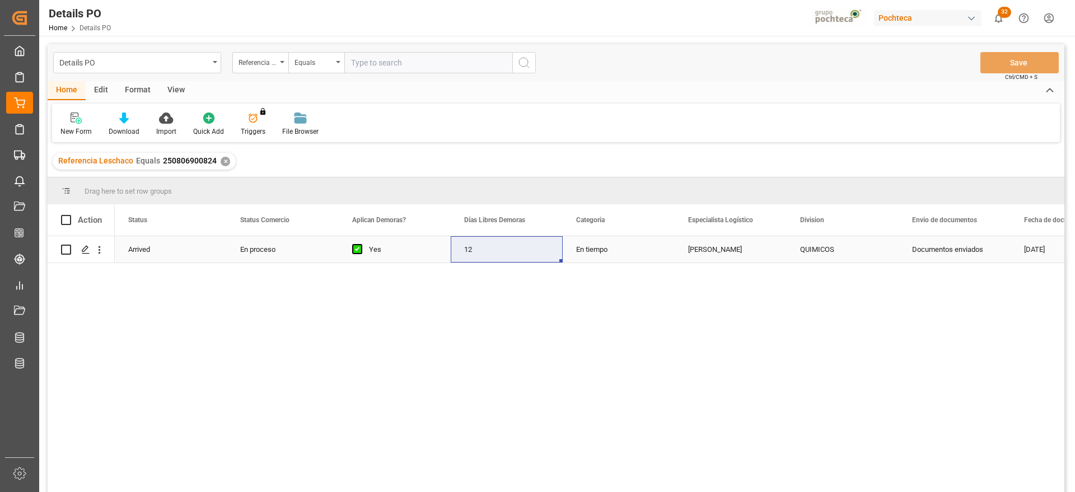
click at [286, 251] on div "En proceso" at bounding box center [282, 250] width 85 height 26
click at [316, 256] on polyline "open menu" at bounding box center [318, 256] width 7 height 3
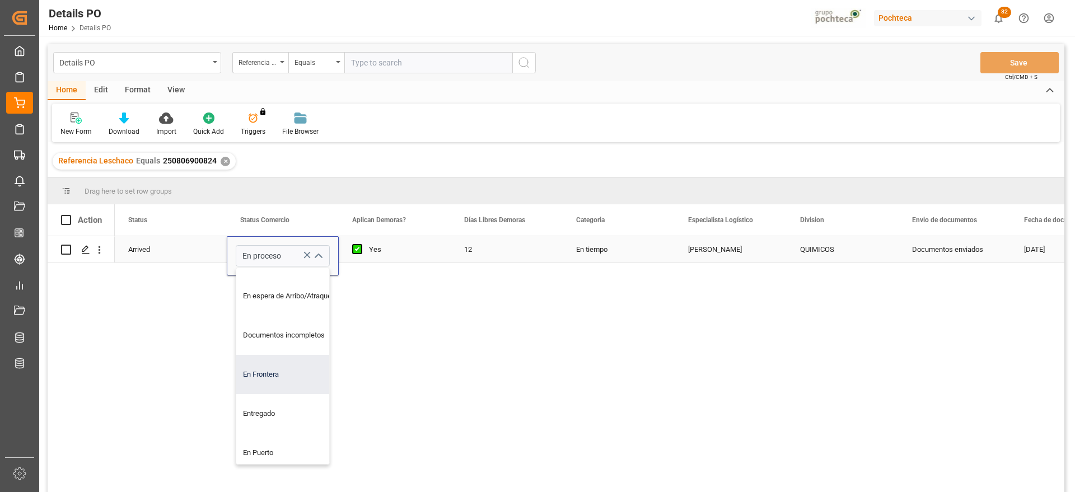
scroll to position [140, 0]
click at [263, 337] on div "Entregado" at bounding box center [289, 343] width 106 height 39
type input "Entregado"
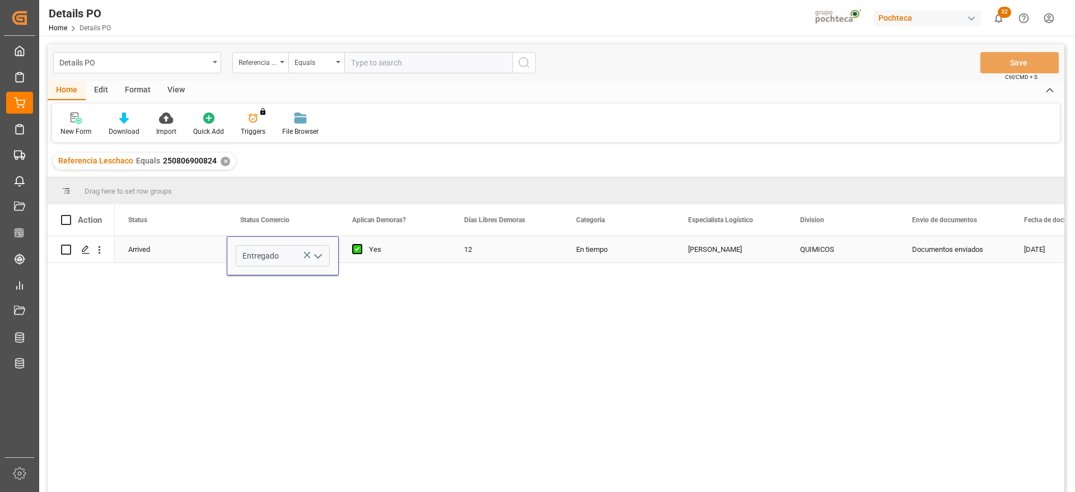
click at [417, 250] on div "Yes" at bounding box center [403, 250] width 68 height 26
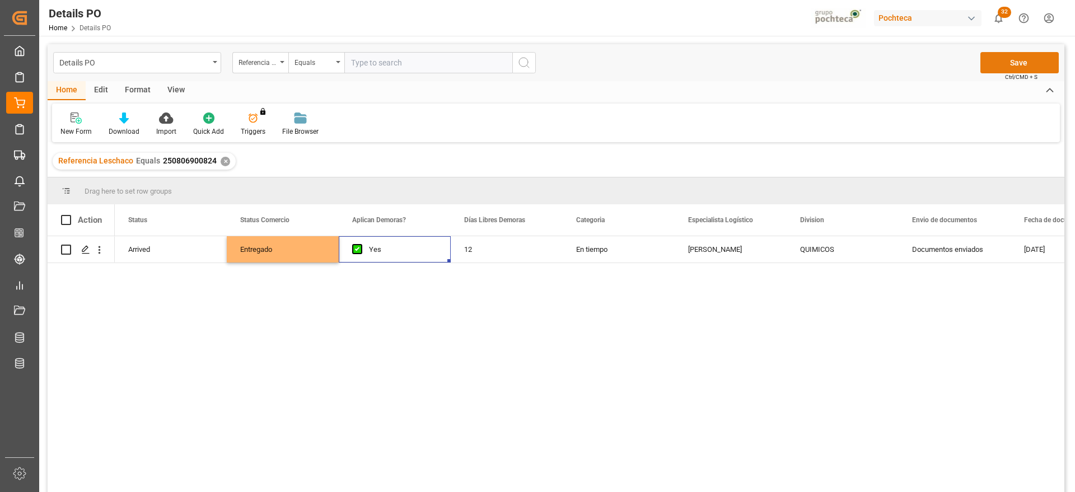
click at [1019, 63] on button "Save" at bounding box center [1020, 62] width 78 height 21
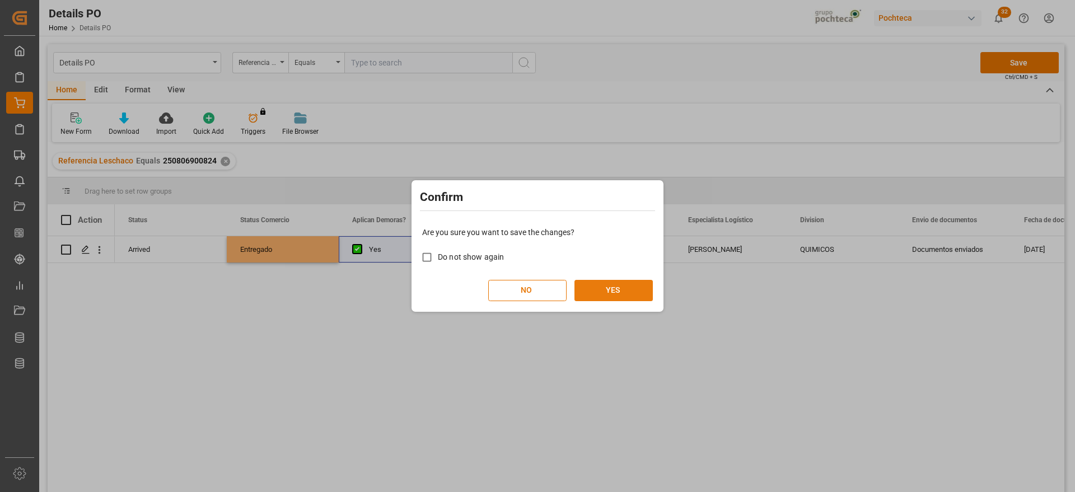
click at [626, 285] on button "YES" at bounding box center [614, 290] width 78 height 21
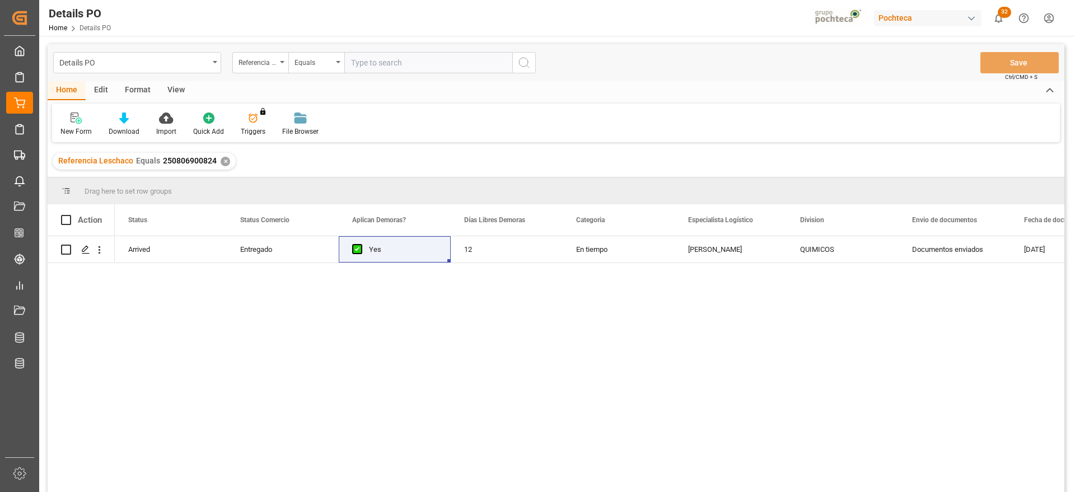
click at [221, 159] on div "✕" at bounding box center [226, 162] width 10 height 10
